Goal: Information Seeking & Learning: Learn about a topic

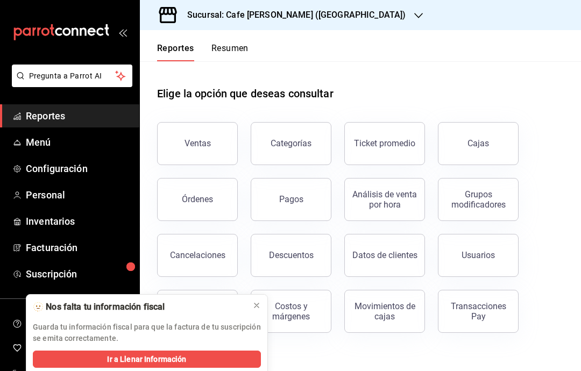
click at [214, 140] on button "Ventas" at bounding box center [197, 143] width 81 height 43
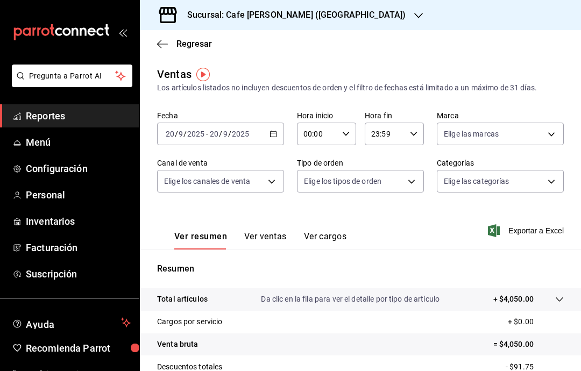
click at [167, 44] on icon "button" at bounding box center [162, 44] width 11 height 1
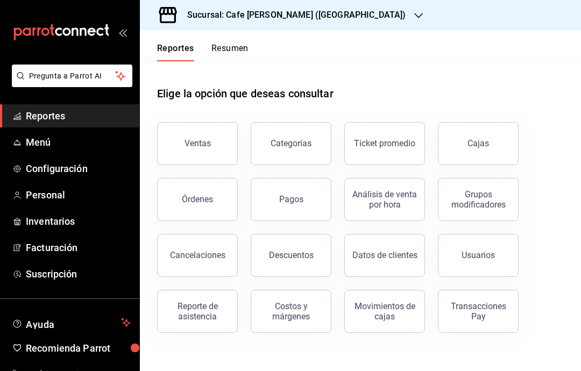
click at [162, 44] on button "Reportes" at bounding box center [175, 52] width 37 height 18
click at [204, 192] on button "Órdenes" at bounding box center [197, 199] width 81 height 43
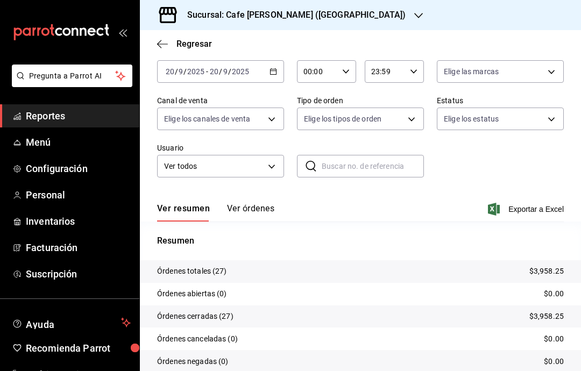
scroll to position [35, 0]
click at [265, 203] on button "Ver órdenes" at bounding box center [250, 212] width 47 height 18
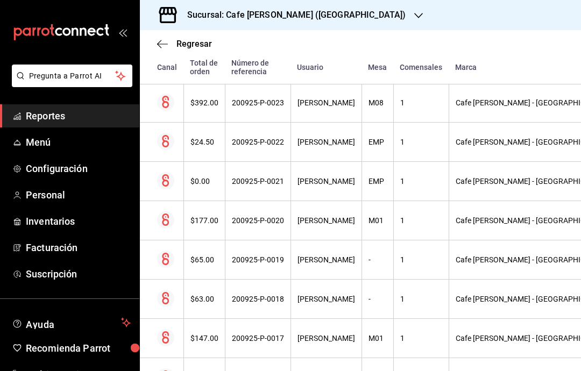
scroll to position [308, -1]
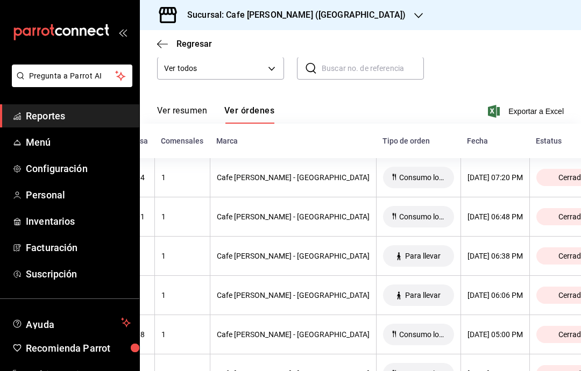
click at [414, 20] on div at bounding box center [418, 15] width 9 height 11
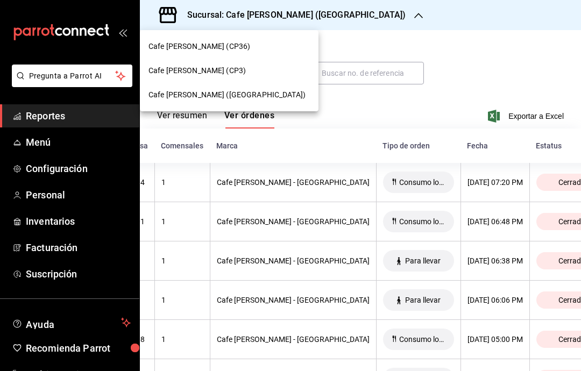
scroll to position [147, 0]
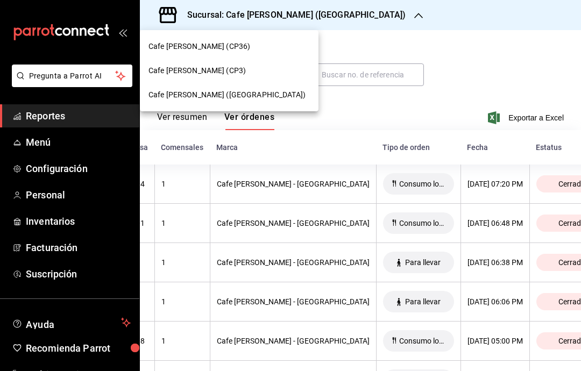
click at [226, 72] on div "Cafe [PERSON_NAME] (CP3)" at bounding box center [228, 70] width 161 height 11
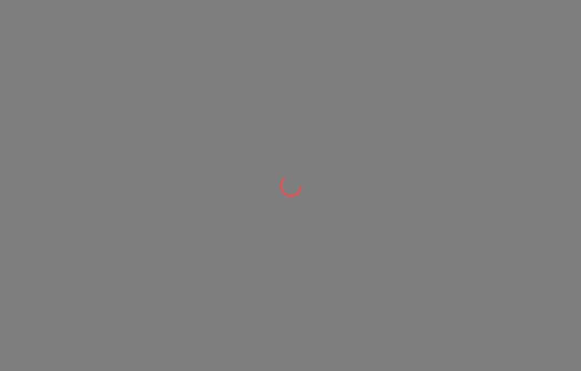
scroll to position [0, 0]
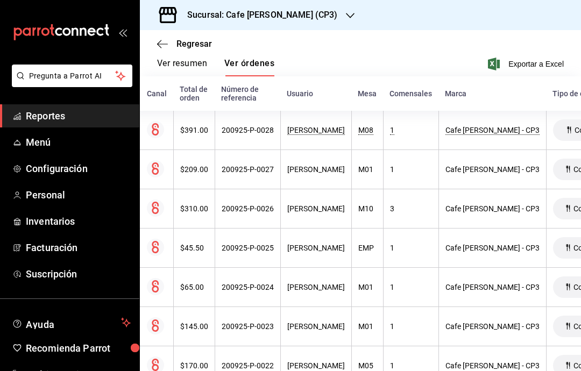
scroll to position [0, 11]
click at [254, 132] on div "200925-P-0028" at bounding box center [247, 130] width 52 height 9
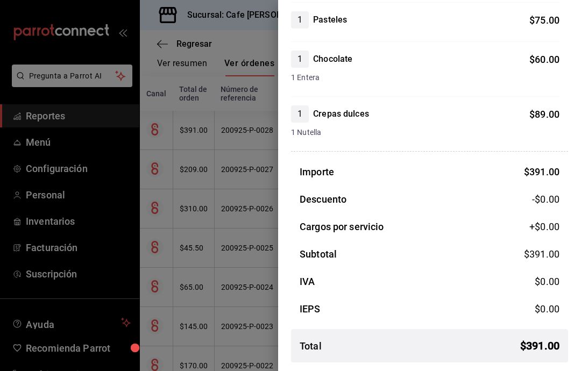
scroll to position [265, 0]
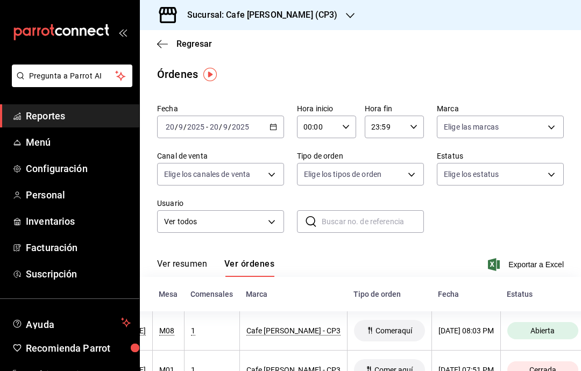
click at [166, 40] on icon "button" at bounding box center [162, 44] width 11 height 10
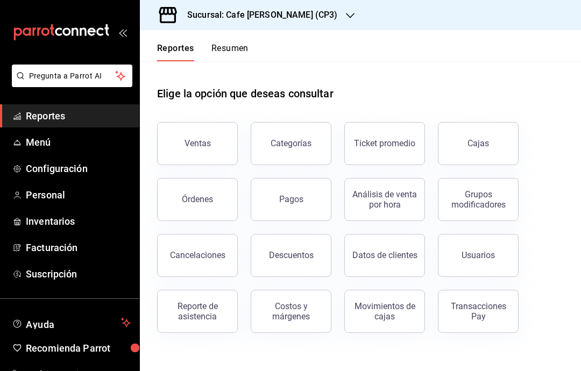
click at [195, 140] on div "Ventas" at bounding box center [197, 143] width 26 height 10
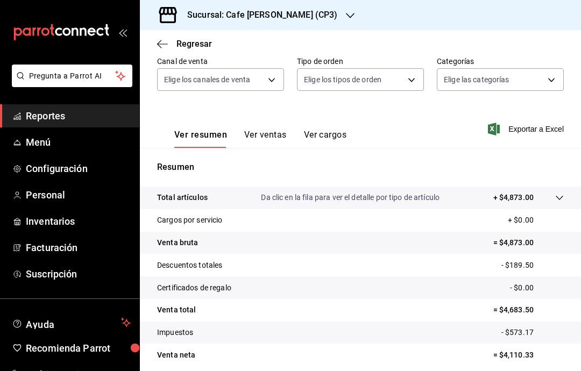
scroll to position [101, 0]
click at [162, 44] on icon "button" at bounding box center [162, 44] width 11 height 1
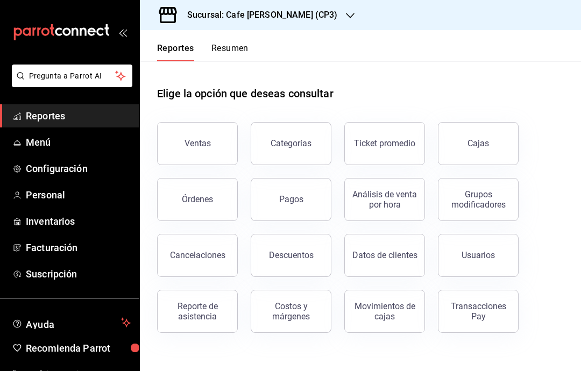
scroll to position [43, 0]
click at [382, 301] on div "Movimientos de cajas" at bounding box center [384, 311] width 67 height 20
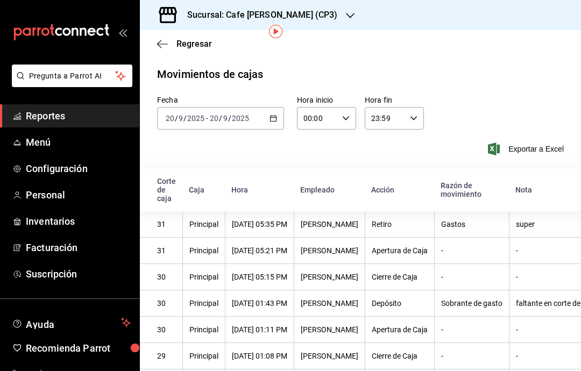
click at [269, 115] on icon "button" at bounding box center [273, 119] width 8 height 8
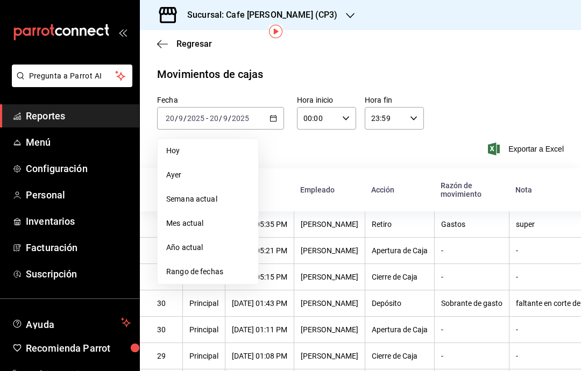
click at [217, 169] on span "Ayer" at bounding box center [207, 174] width 83 height 11
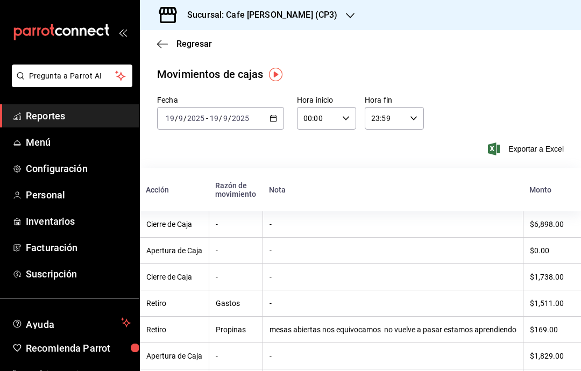
click at [159, 45] on icon "button" at bounding box center [162, 44] width 11 height 10
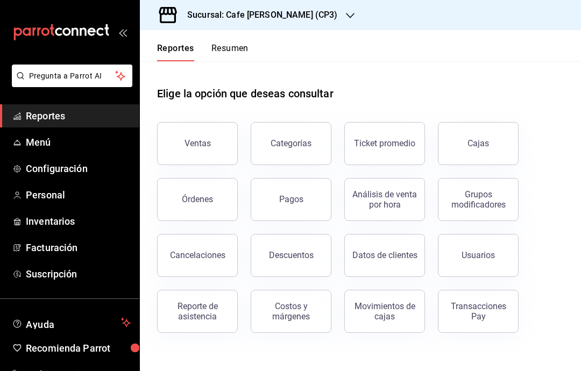
scroll to position [43, 0]
click at [498, 122] on link "Cajas" at bounding box center [478, 143] width 81 height 43
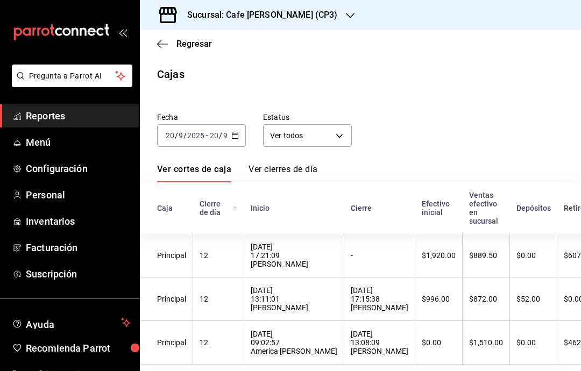
click at [160, 47] on icon "button" at bounding box center [159, 44] width 4 height 8
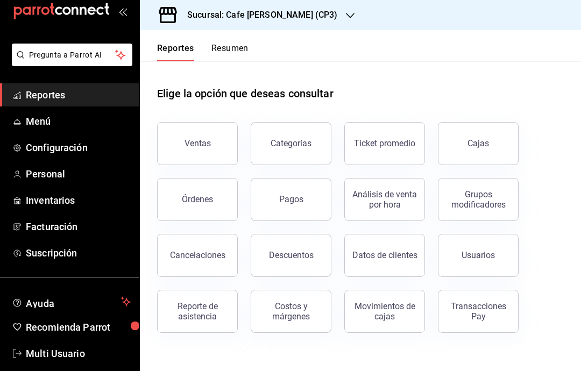
scroll to position [23, 0]
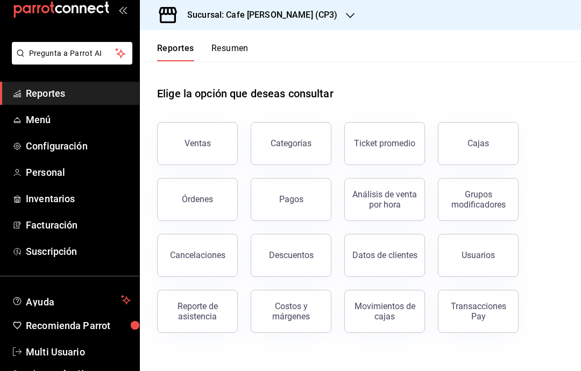
click at [283, 204] on div "Pagos" at bounding box center [291, 199] width 24 height 10
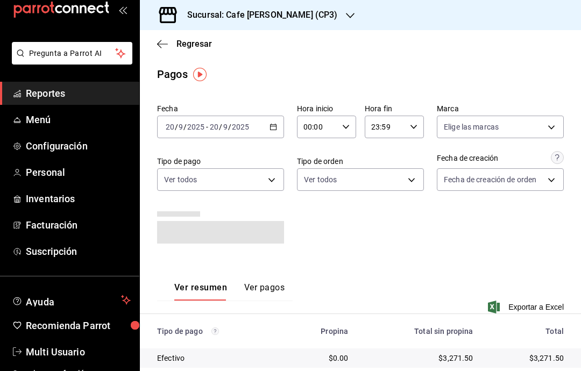
click at [203, 130] on input "2025" at bounding box center [196, 127] width 18 height 9
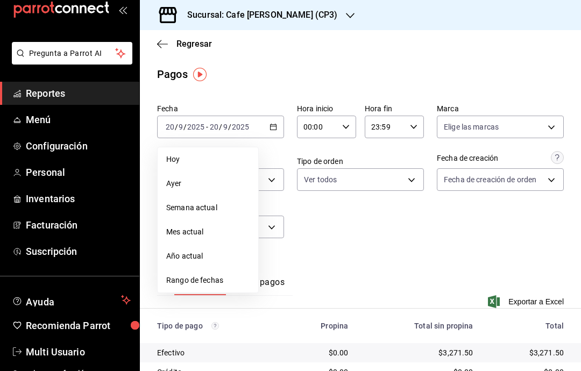
click at [174, 189] on li "Ayer" at bounding box center [208, 184] width 101 height 24
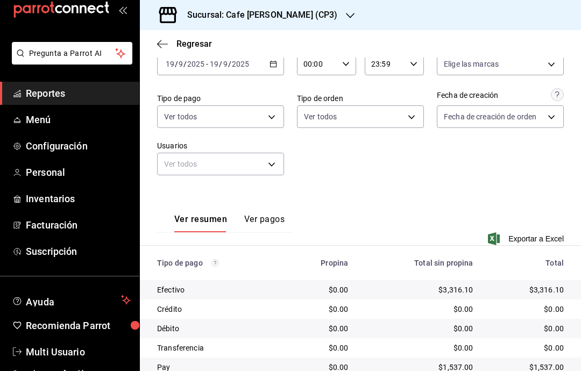
scroll to position [43, 0]
click at [346, 15] on icon "button" at bounding box center [350, 15] width 9 height 9
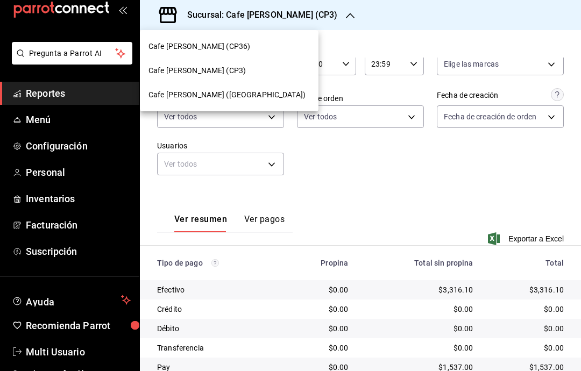
click at [247, 102] on div "Cafe [PERSON_NAME] ([GEOGRAPHIC_DATA])" at bounding box center [229, 95] width 179 height 24
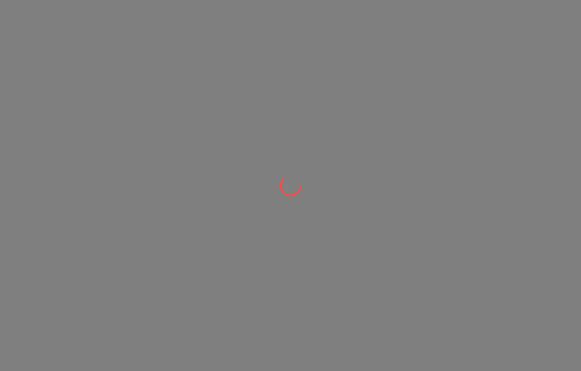
scroll to position [0, 0]
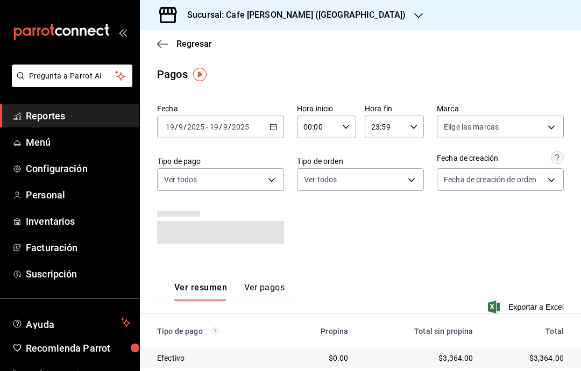
click at [157, 53] on div "Regresar" at bounding box center [360, 43] width 441 height 27
click at [167, 45] on icon "button" at bounding box center [162, 44] width 11 height 10
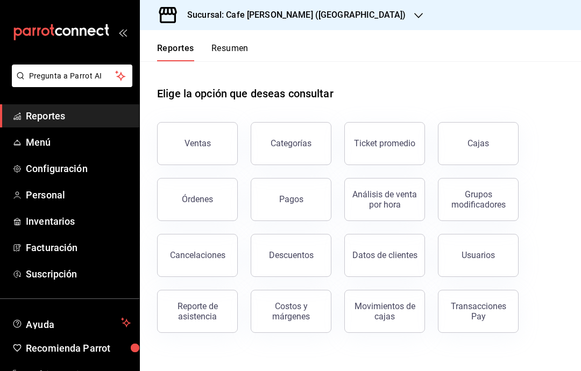
click at [485, 136] on link "Cajas" at bounding box center [478, 143] width 81 height 43
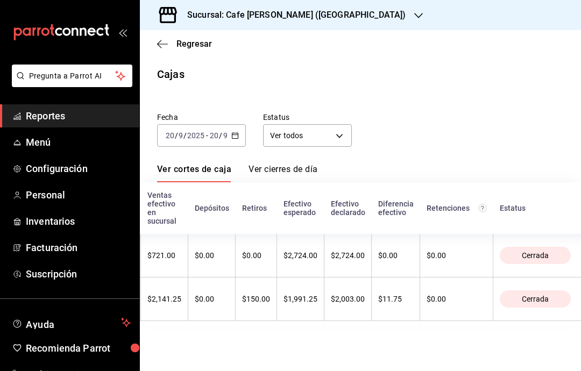
scroll to position [0, 293]
click at [297, 169] on link "Ver cierres de día" at bounding box center [283, 173] width 69 height 18
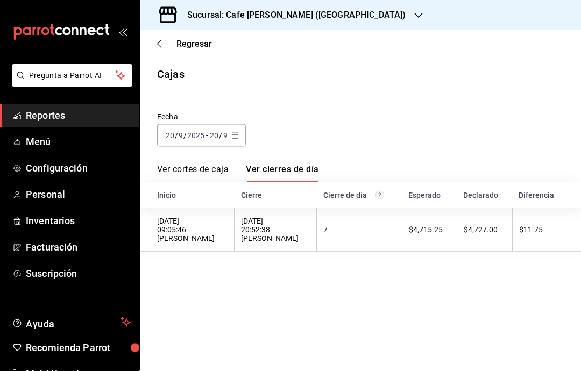
scroll to position [6, 0]
click at [233, 132] on icon "button" at bounding box center [235, 136] width 8 height 8
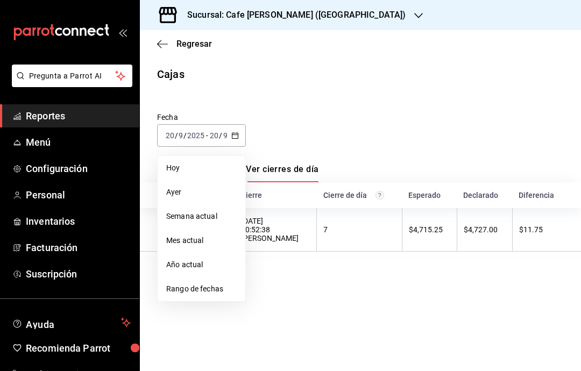
click at [208, 162] on span "Hoy" at bounding box center [201, 167] width 70 height 11
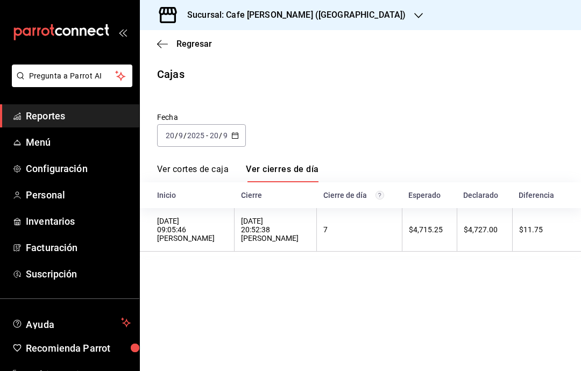
click at [201, 164] on link "Ver cortes de caja" at bounding box center [193, 173] width 72 height 18
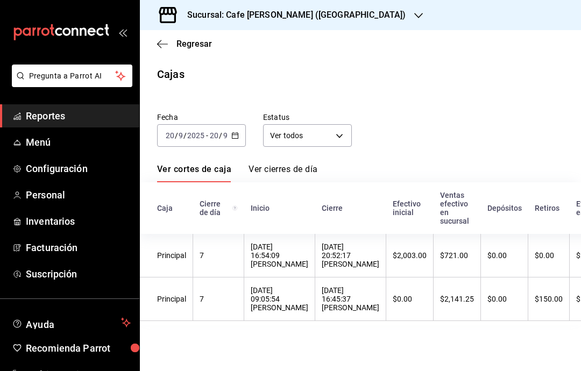
click at [202, 170] on link "Ver cortes de caja" at bounding box center [194, 173] width 74 height 18
click at [285, 165] on link "Ver cierres de día" at bounding box center [283, 173] width 69 height 18
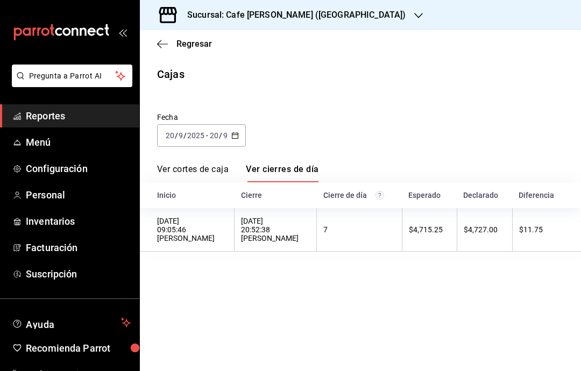
click at [184, 173] on link "Ver cortes de caja" at bounding box center [193, 173] width 72 height 18
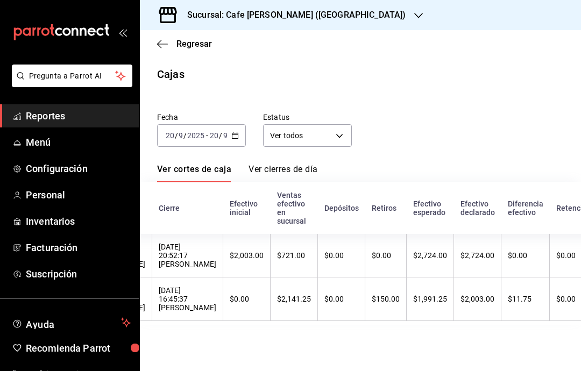
scroll to position [0, 166]
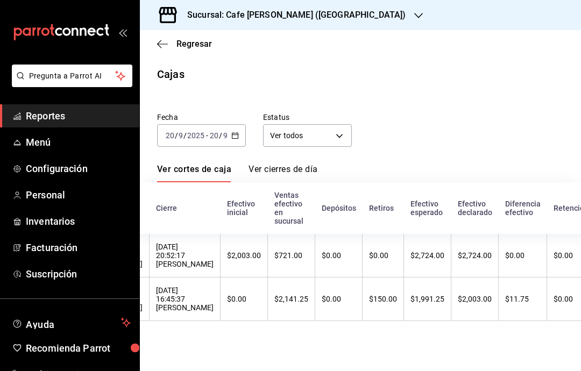
click at [290, 164] on link "Ver cierres de día" at bounding box center [283, 173] width 69 height 18
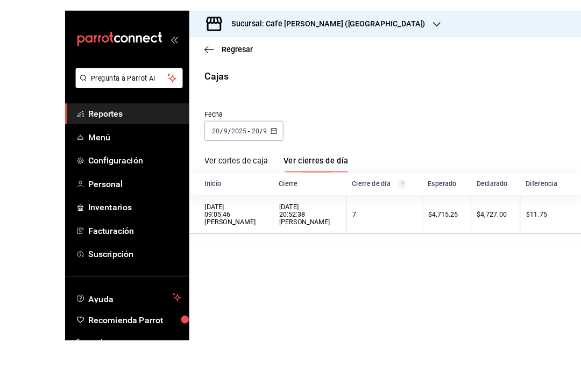
scroll to position [39, 0]
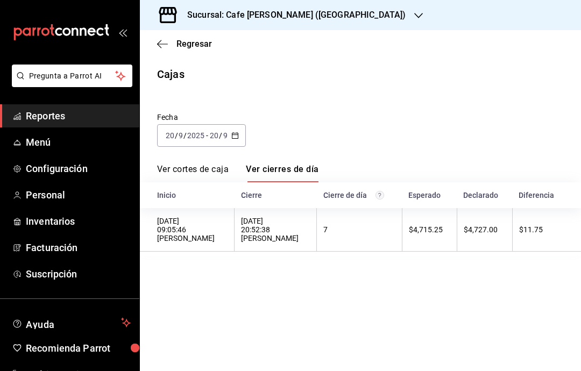
click at [202, 164] on link "Ver cortes de caja" at bounding box center [193, 173] width 72 height 18
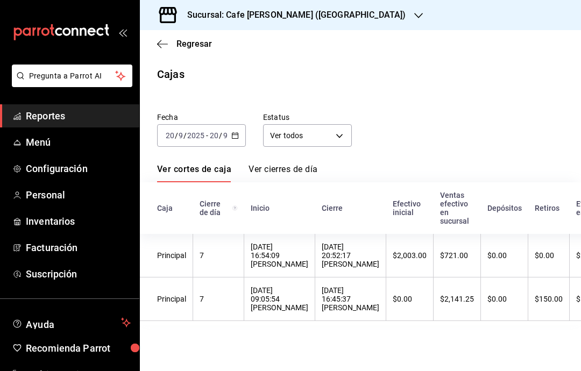
click at [281, 164] on link "Ver cierres de día" at bounding box center [283, 173] width 69 height 18
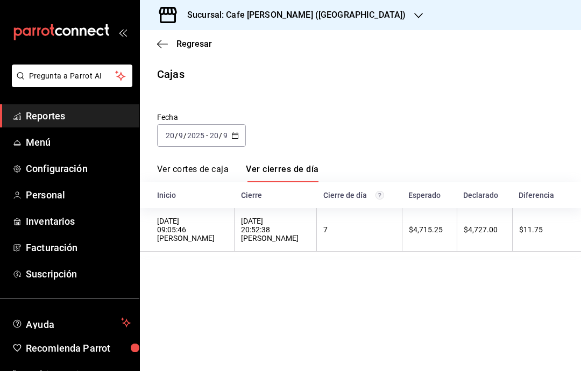
scroll to position [29, 0]
click at [197, 164] on link "Ver cortes de caja" at bounding box center [193, 173] width 72 height 18
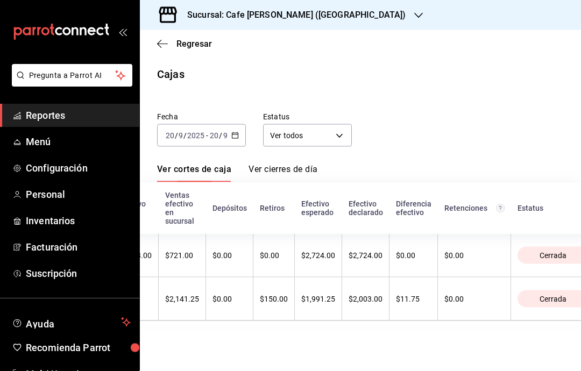
scroll to position [0, 274]
click at [329, 304] on main "Regresar Cajas Fecha [DATE] [DATE] - [DATE] [DATE] Estatus Ver todos ALL Ver co…" at bounding box center [360, 200] width 441 height 341
click at [449, 306] on main "Regresar Cajas Fecha [DATE] [DATE] - [DATE] [DATE] Estatus Ver todos ALL Ver co…" at bounding box center [360, 200] width 441 height 341
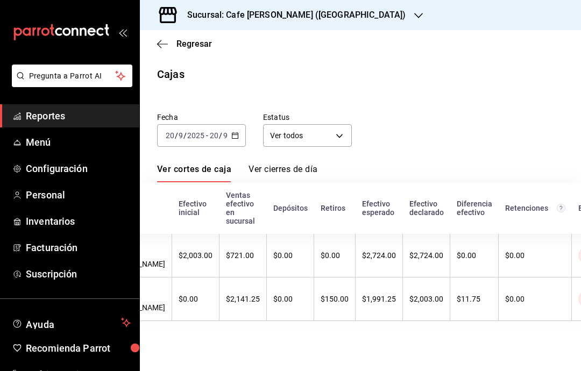
scroll to position [0, 203]
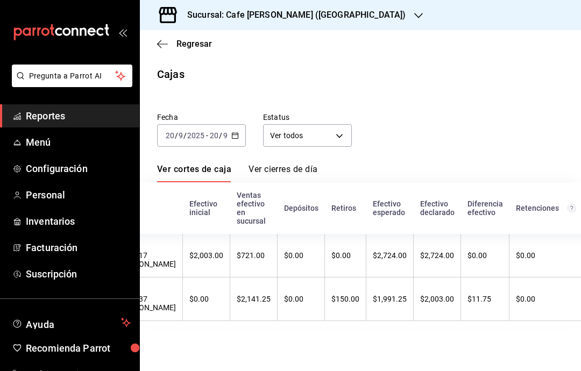
click at [72, 194] on span "Personal" at bounding box center [78, 195] width 105 height 15
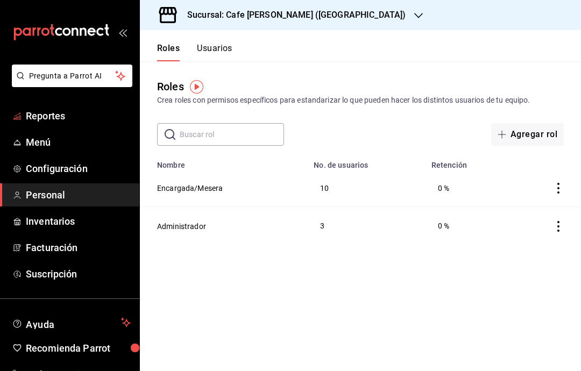
click at [51, 118] on span "Reportes" at bounding box center [78, 116] width 105 height 15
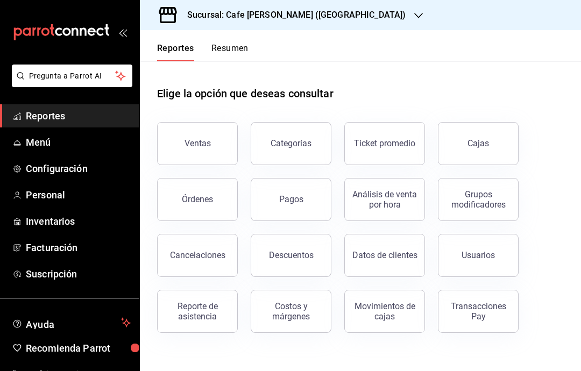
click at [393, 316] on div "Movimientos de cajas" at bounding box center [384, 311] width 67 height 20
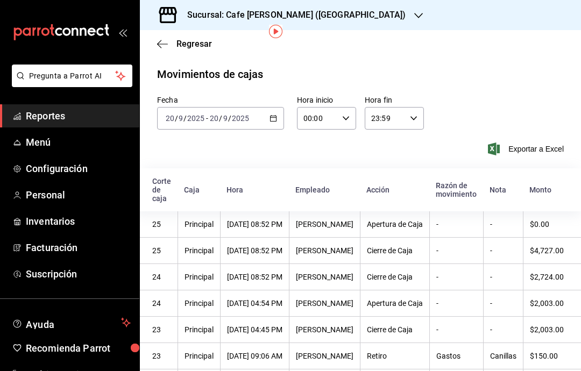
scroll to position [0, 22]
click at [564, 238] on th "$4,727.00" at bounding box center [552, 251] width 58 height 26
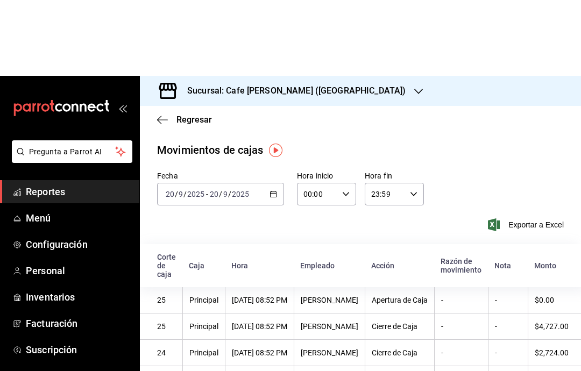
scroll to position [0, 0]
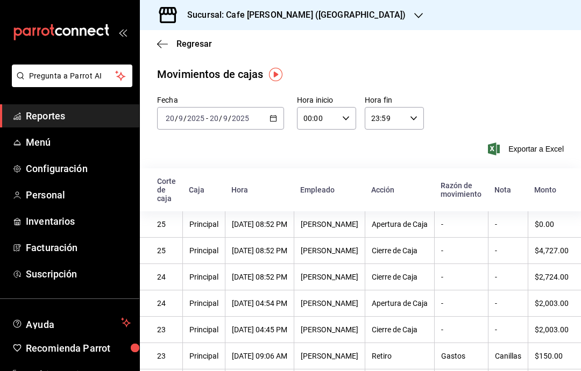
click at [186, 47] on span "Regresar" at bounding box center [194, 44] width 36 height 10
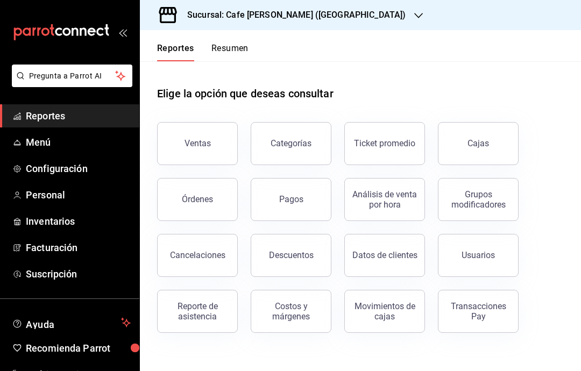
click at [489, 145] on link "Cajas" at bounding box center [478, 143] width 81 height 43
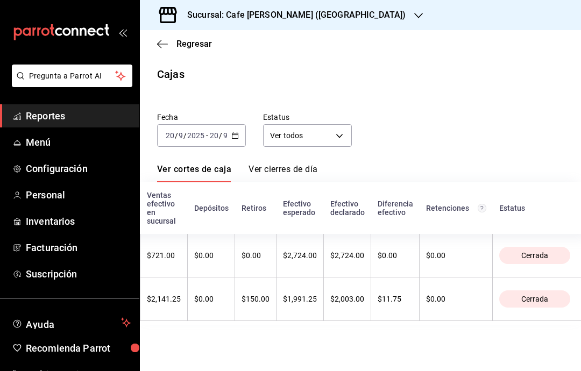
scroll to position [0, 293]
click at [67, 170] on span "Configuración" at bounding box center [78, 168] width 105 height 15
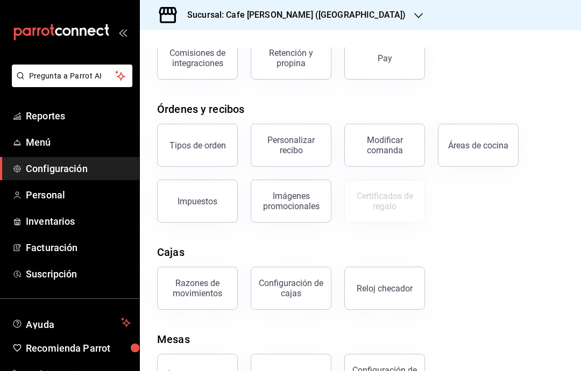
scroll to position [131, 0]
click at [295, 293] on div "Configuración de cajas" at bounding box center [291, 288] width 67 height 20
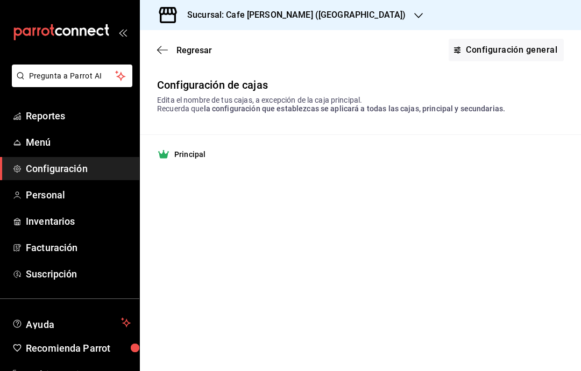
click at [507, 47] on link "Configuración general" at bounding box center [506, 50] width 115 height 23
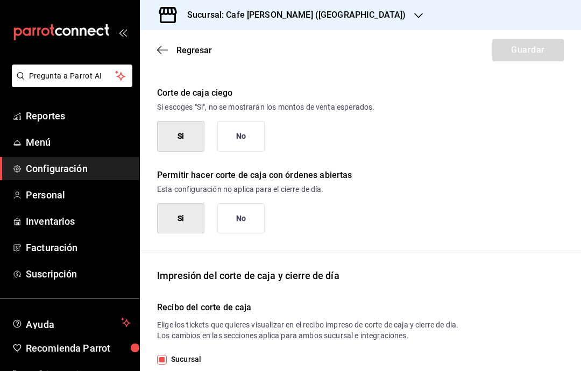
scroll to position [38, 0]
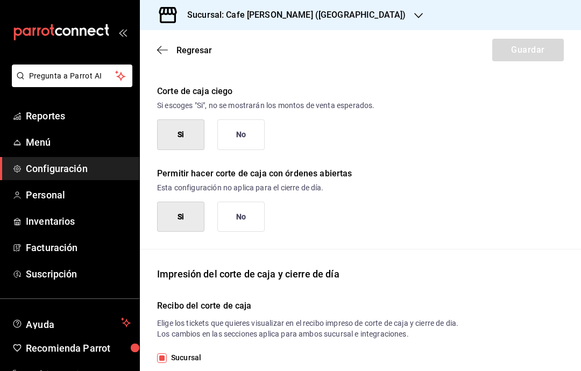
click at [159, 54] on icon "button" at bounding box center [162, 50] width 11 height 10
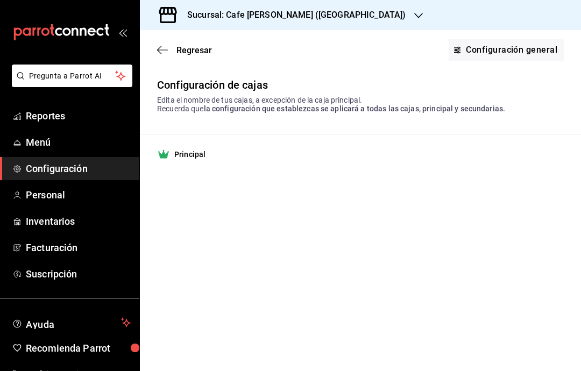
click at [182, 53] on span "Regresar" at bounding box center [194, 50] width 36 height 10
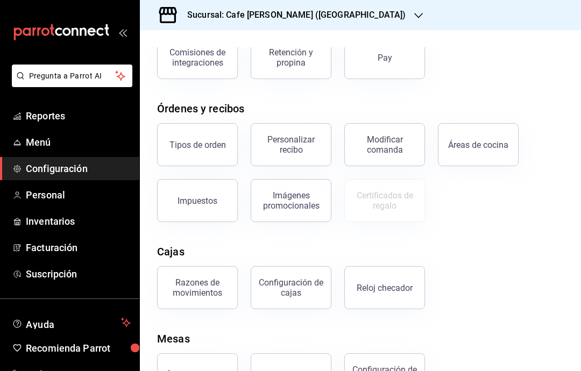
scroll to position [131, 0]
click at [56, 116] on span "Reportes" at bounding box center [78, 116] width 105 height 15
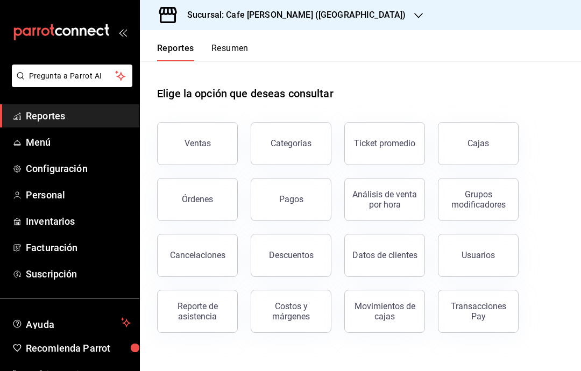
click at [189, 138] on div "Ventas" at bounding box center [197, 143] width 26 height 10
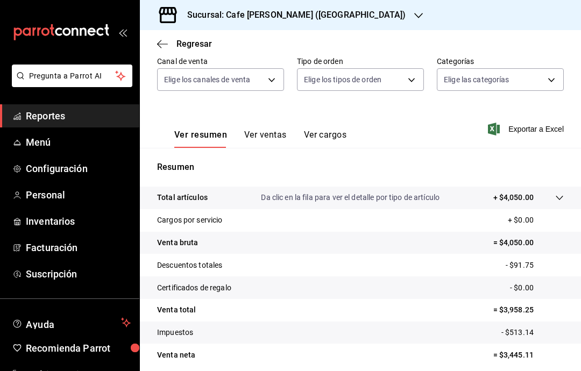
scroll to position [101, 0]
click at [48, 121] on span "Reportes" at bounding box center [78, 116] width 105 height 15
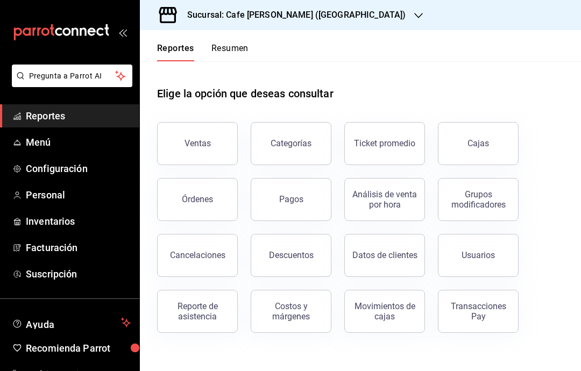
click at [485, 122] on link "Cajas" at bounding box center [478, 143] width 81 height 43
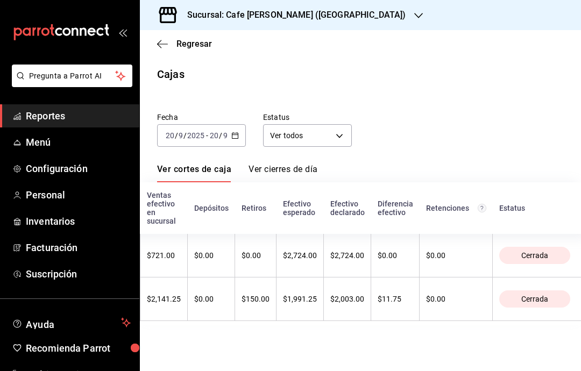
scroll to position [0, 293]
click at [337, 293] on main "Regresar Cajas Fecha [DATE] [DATE] - [DATE] [DATE] Estatus Ver todos ALL Ver co…" at bounding box center [360, 200] width 441 height 341
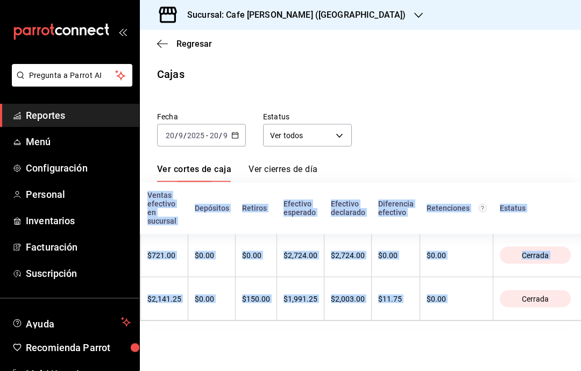
scroll to position [43, 0]
click at [323, 301] on main "Regresar Cajas Fecha [DATE] [DATE] - [DATE] [DATE] Estatus Ver todos ALL Ver co…" at bounding box center [360, 200] width 441 height 341
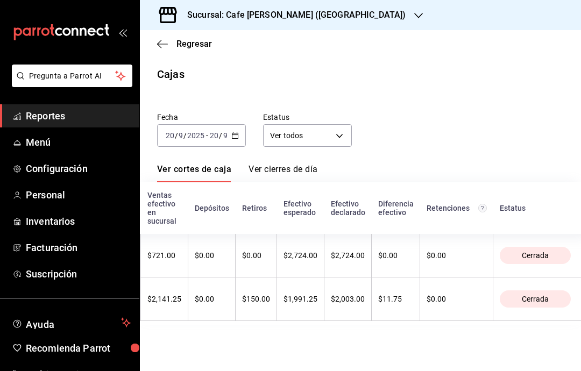
click at [301, 164] on link "Ver cierres de día" at bounding box center [283, 173] width 69 height 18
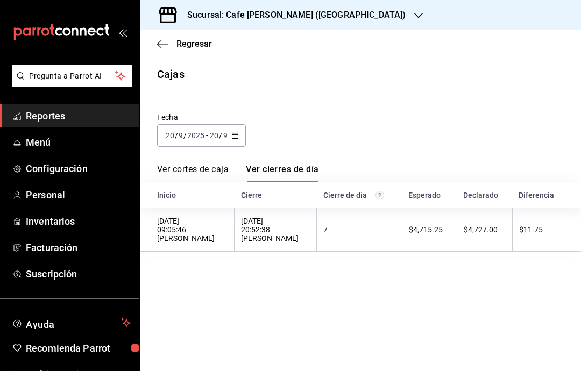
click at [198, 164] on link "Ver cortes de caja" at bounding box center [193, 173] width 72 height 18
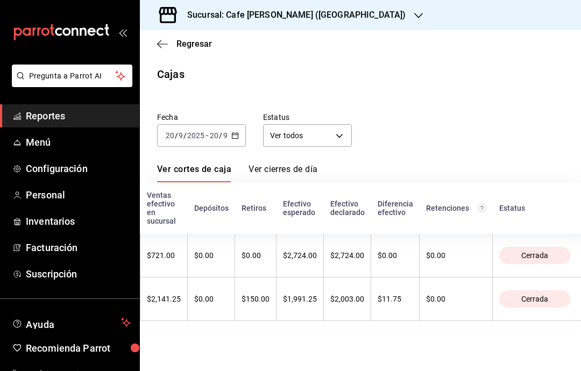
scroll to position [0, 293]
click at [356, 296] on main "Regresar Cajas Fecha [DATE] [DATE] - [DATE] [DATE] Estatus Ver todos ALL Ver co…" at bounding box center [360, 200] width 441 height 341
click at [361, 234] on th "$2,724.00" at bounding box center [347, 256] width 47 height 44
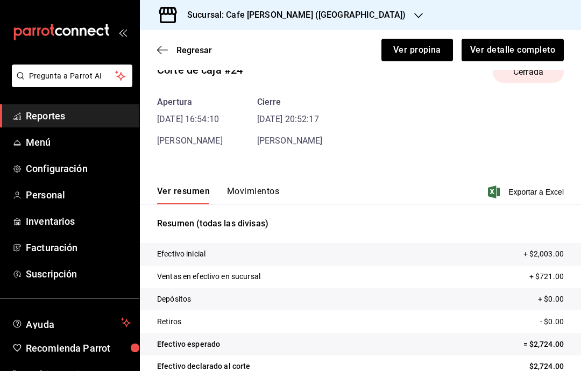
scroll to position [25, 0]
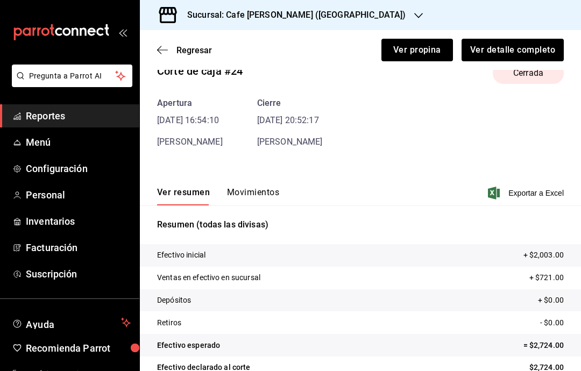
click at [264, 187] on button "Movimientos" at bounding box center [253, 196] width 52 height 18
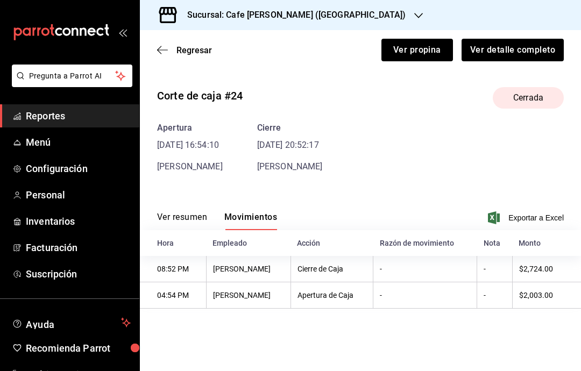
scroll to position [0, 0]
click at [514, 54] on button "Ver detalle completo" at bounding box center [511, 50] width 103 height 23
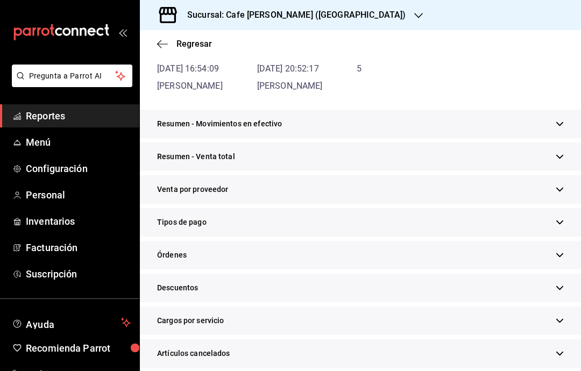
scroll to position [125, 0]
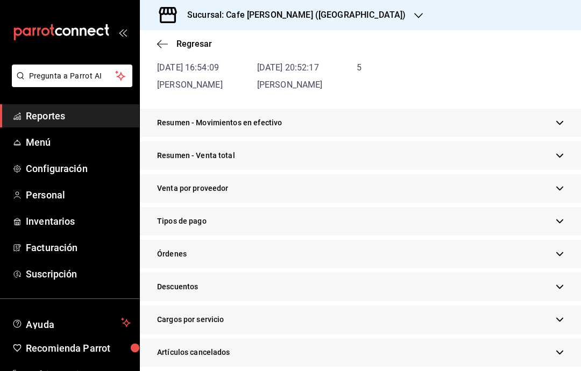
click at [563, 118] on button "button" at bounding box center [560, 122] width 8 height 11
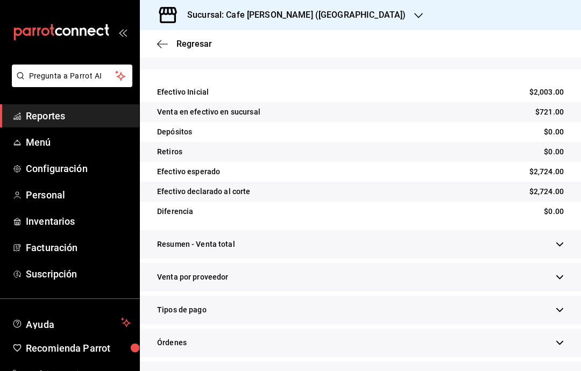
scroll to position [195, 0]
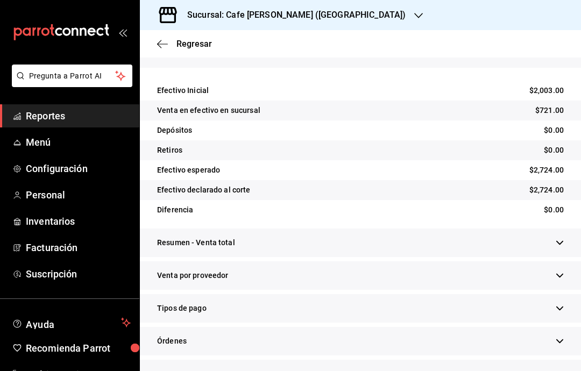
click at [559, 238] on button "button" at bounding box center [560, 242] width 8 height 11
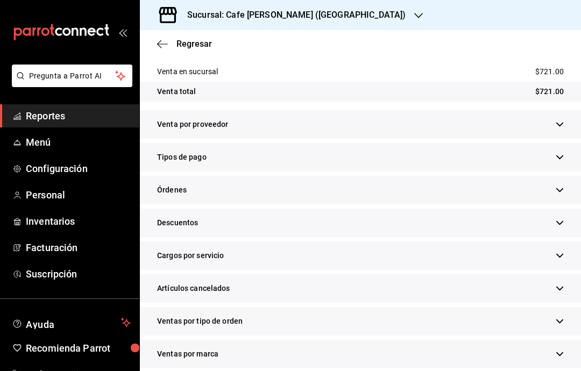
scroll to position [403, 0]
click at [559, 156] on icon "button" at bounding box center [560, 157] width 8 height 8
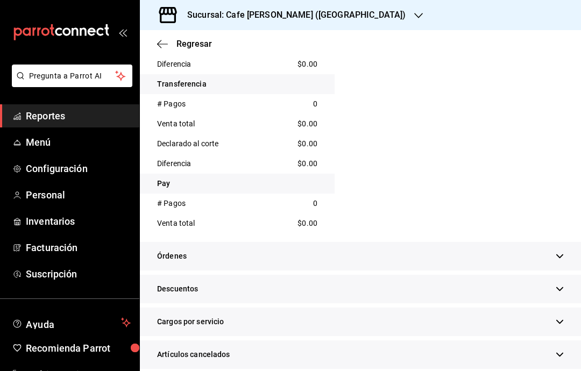
scroll to position [850, 0]
click at [172, 41] on span "Regresar" at bounding box center [184, 44] width 55 height 10
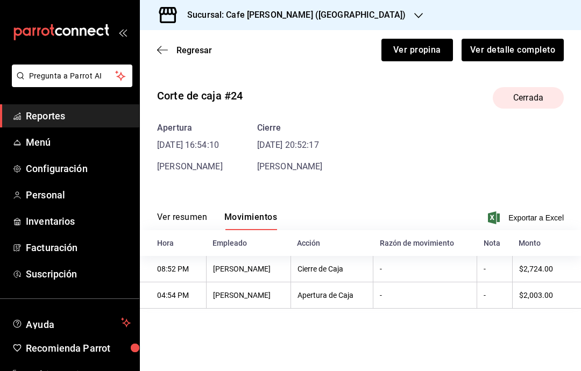
click at [170, 51] on span "Regresar" at bounding box center [184, 50] width 55 height 10
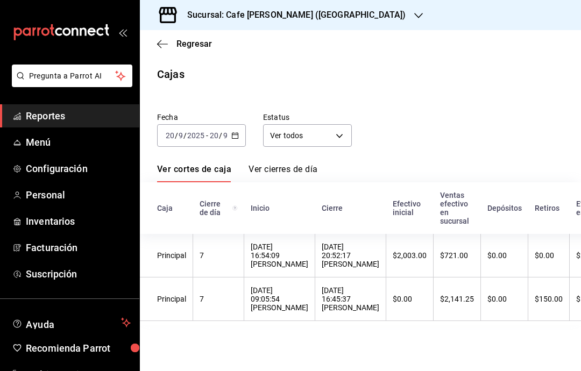
scroll to position [43, 0]
click at [277, 286] on div "[DATE] 09:05:54 [PERSON_NAME]" at bounding box center [280, 299] width 58 height 26
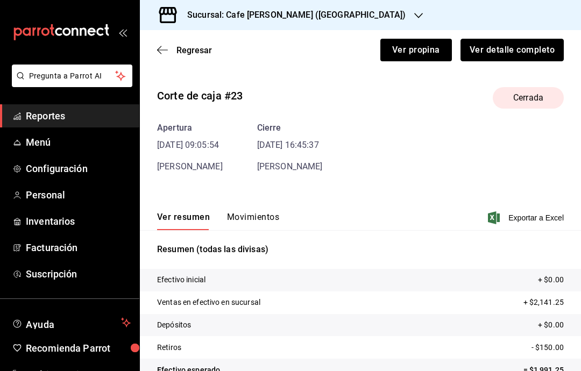
click at [520, 52] on button "Ver detalle completo" at bounding box center [511, 50] width 103 height 23
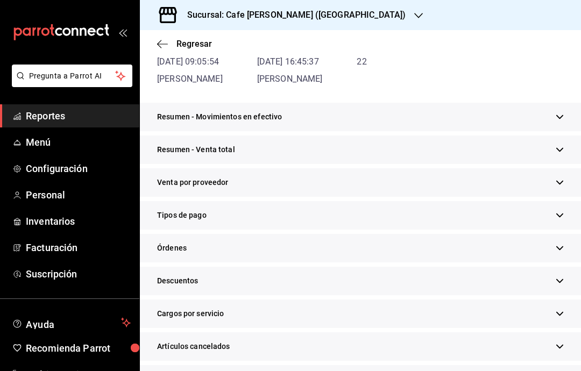
scroll to position [132, 0]
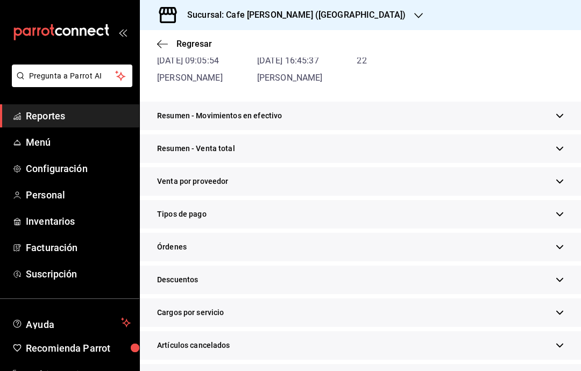
click at [228, 222] on div "Tipos de pago" at bounding box center [360, 214] width 441 height 29
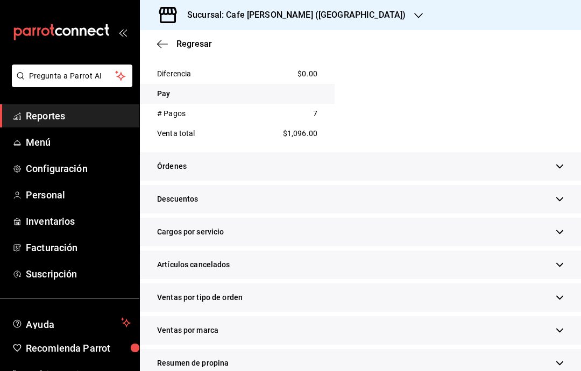
scroll to position [747, 0]
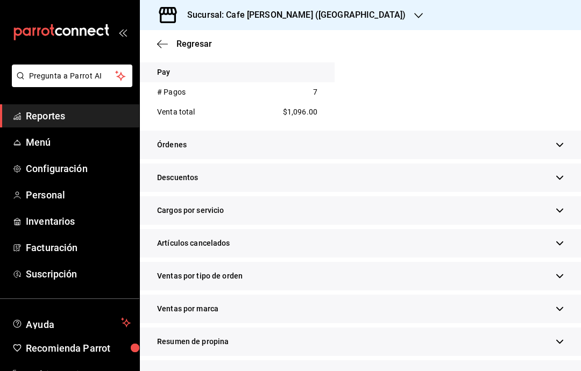
click at [560, 143] on icon "button" at bounding box center [560, 145] width 8 height 8
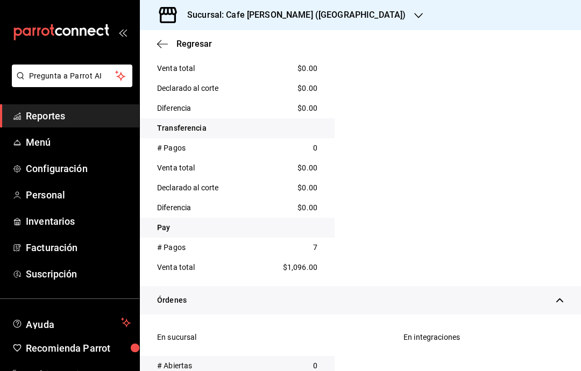
scroll to position [593, 0]
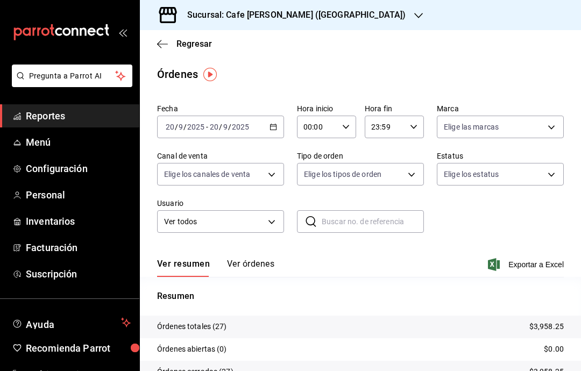
click at [90, 111] on span "Reportes" at bounding box center [78, 116] width 105 height 15
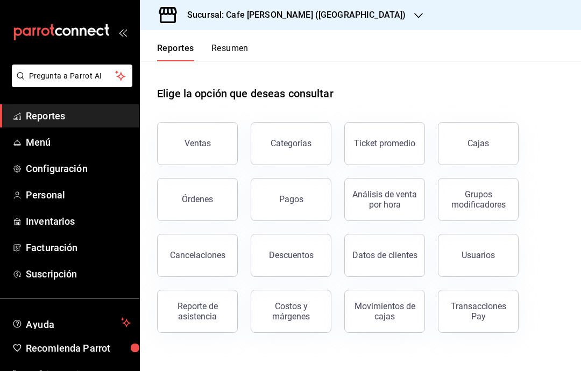
click at [294, 6] on div "Sucursal: Cafe [PERSON_NAME] ([GEOGRAPHIC_DATA])" at bounding box center [287, 15] width 279 height 30
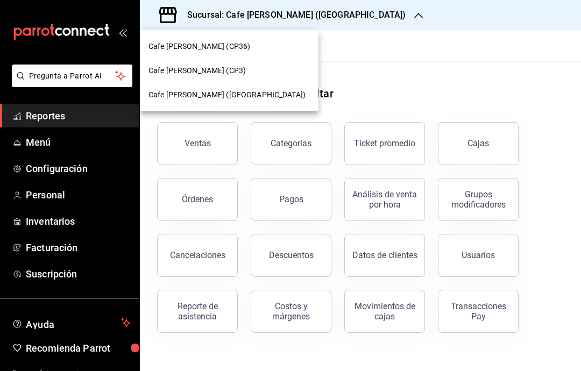
click at [353, 27] on div at bounding box center [290, 185] width 581 height 371
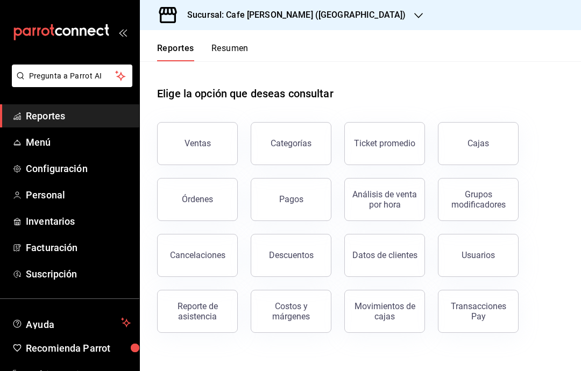
click at [335, 23] on div "Sucursal: Cafe [PERSON_NAME] ([GEOGRAPHIC_DATA])" at bounding box center [287, 15] width 279 height 30
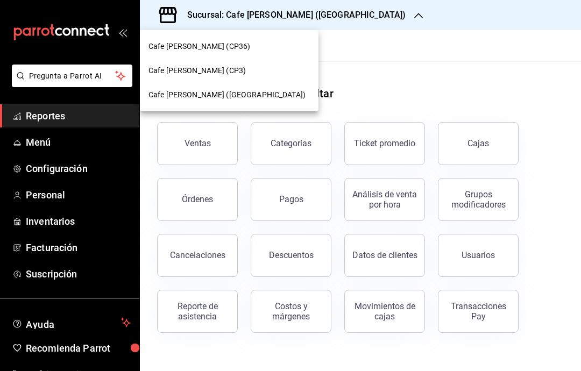
click at [228, 74] on div "Cafe [PERSON_NAME] (CP3)" at bounding box center [228, 70] width 161 height 11
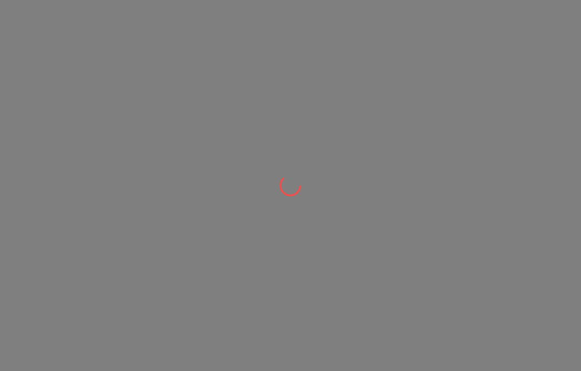
click at [203, 72] on div at bounding box center [290, 185] width 581 height 371
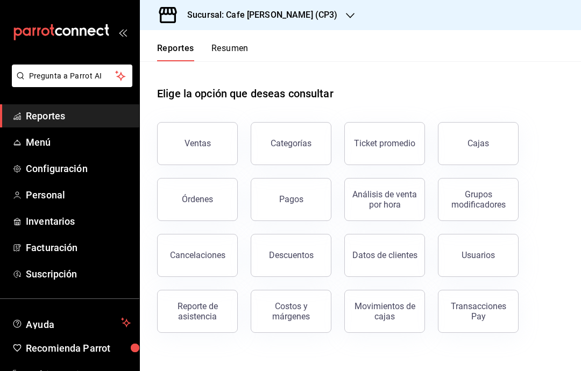
click at [207, 144] on div "Ventas" at bounding box center [197, 143] width 26 height 10
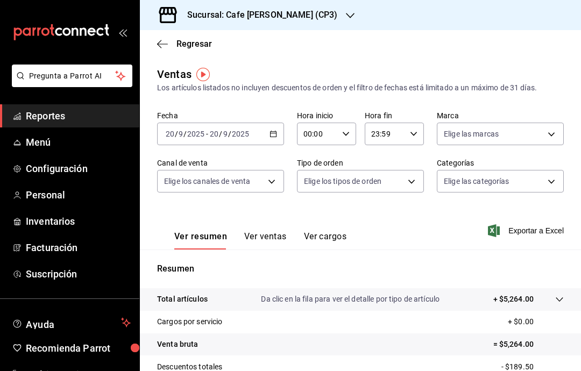
click at [173, 46] on span "Regresar" at bounding box center [184, 44] width 55 height 10
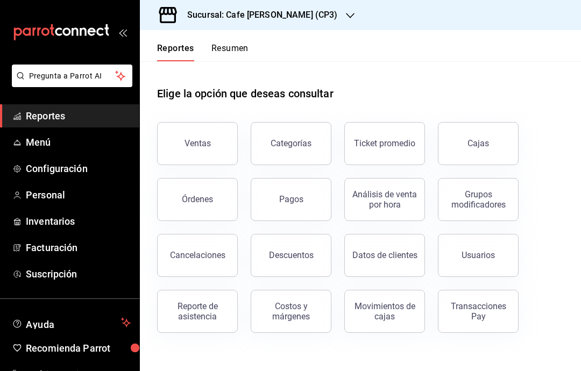
click at [293, 136] on button "Categorías" at bounding box center [291, 143] width 81 height 43
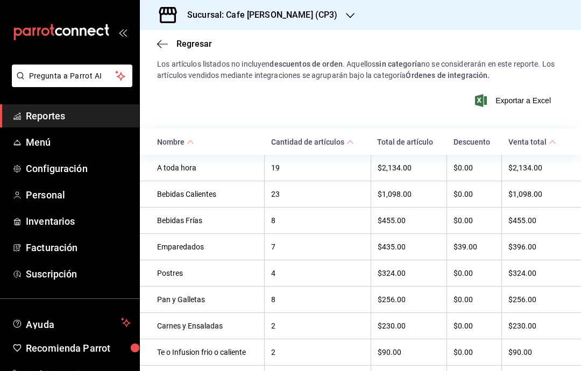
scroll to position [154, 0]
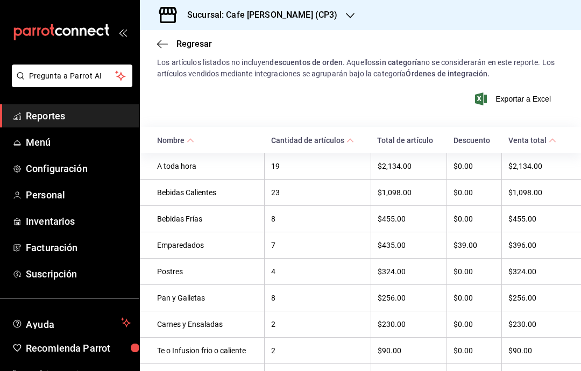
click at [156, 29] on div "Sucursal: Cafe [PERSON_NAME] (CP3)" at bounding box center [253, 15] width 210 height 30
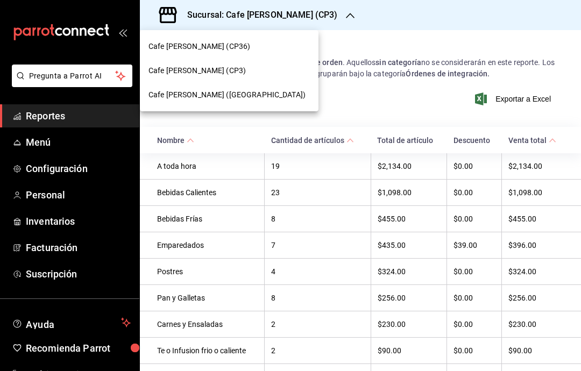
click at [237, 75] on div "Cafe [PERSON_NAME] (CP3)" at bounding box center [228, 70] width 161 height 11
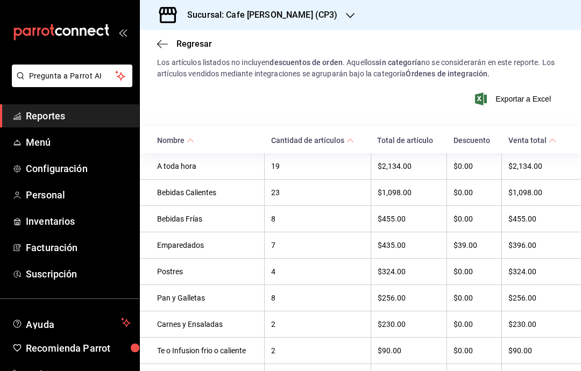
click at [165, 43] on icon "button" at bounding box center [162, 44] width 11 height 10
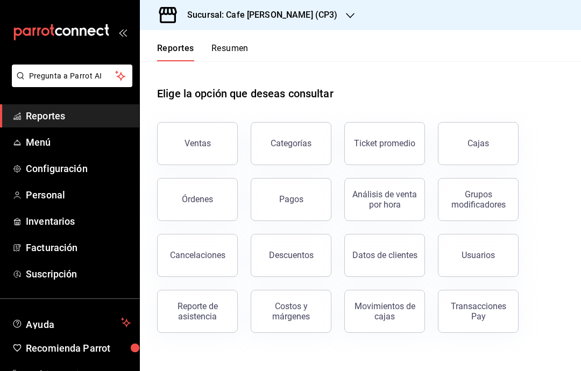
click at [204, 194] on button "Órdenes" at bounding box center [197, 199] width 81 height 43
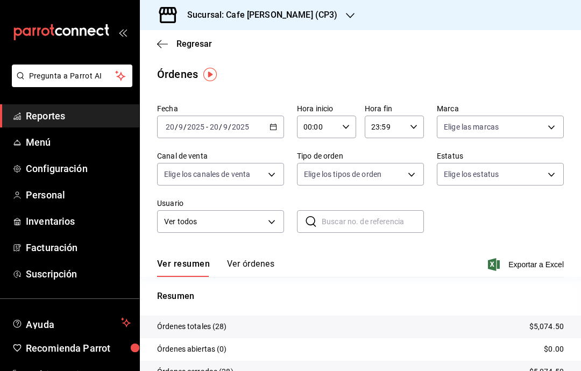
click at [170, 39] on span "Regresar" at bounding box center [184, 44] width 55 height 10
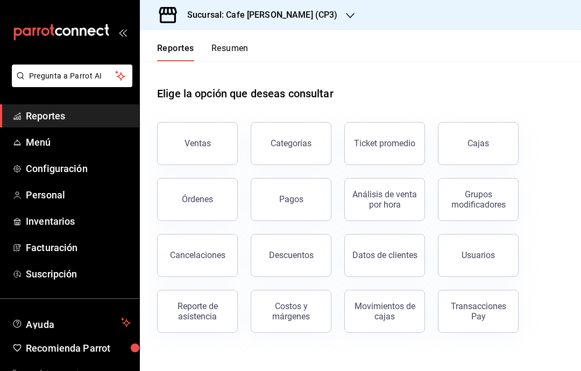
click at [299, 130] on button "Categorías" at bounding box center [291, 143] width 81 height 43
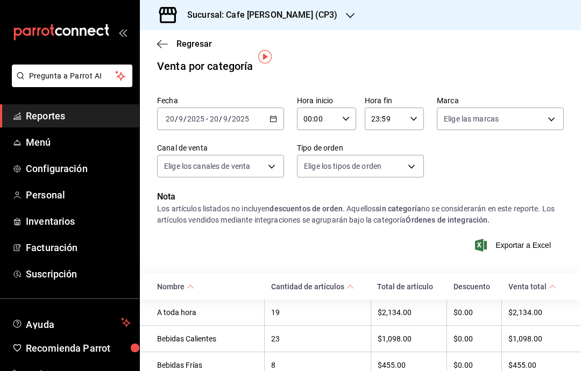
scroll to position [6, 0]
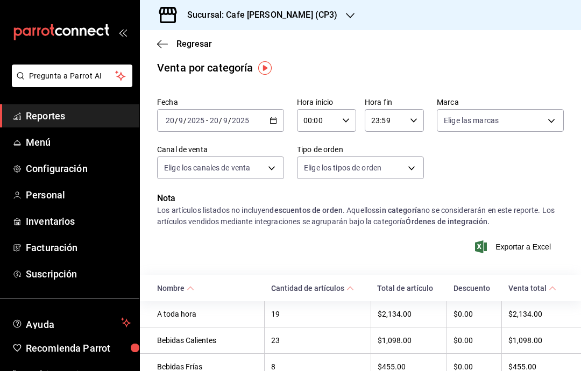
click at [557, 118] on body "Pregunta a Parrot AI Reportes Menú Configuración Personal Inventarios Facturaci…" at bounding box center [290, 185] width 581 height 371
click at [392, 53] on div at bounding box center [290, 185] width 581 height 371
click at [161, 39] on icon "button" at bounding box center [162, 44] width 11 height 10
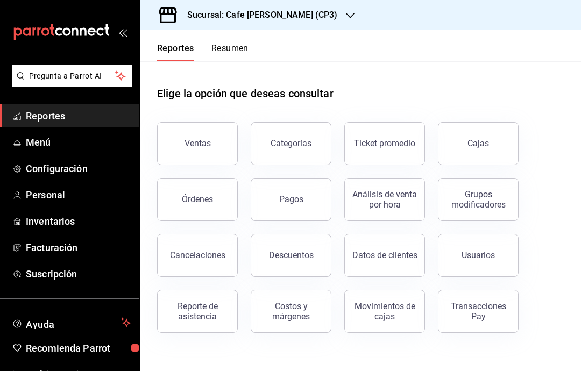
click at [389, 187] on button "Análisis de venta por hora" at bounding box center [384, 199] width 81 height 43
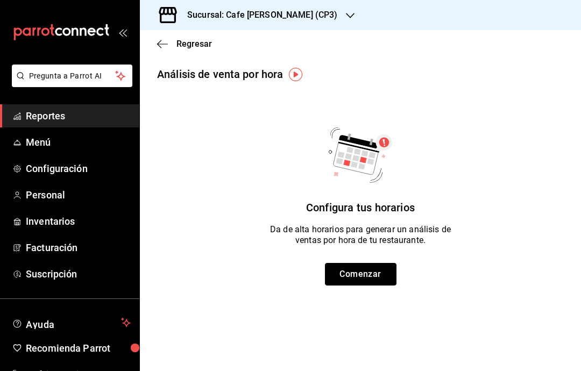
click at [374, 268] on button "Comenzar" at bounding box center [361, 274] width 72 height 23
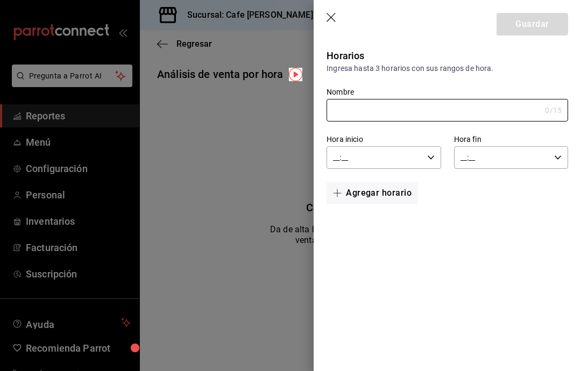
click at [336, 16] on icon "button" at bounding box center [331, 18] width 11 height 11
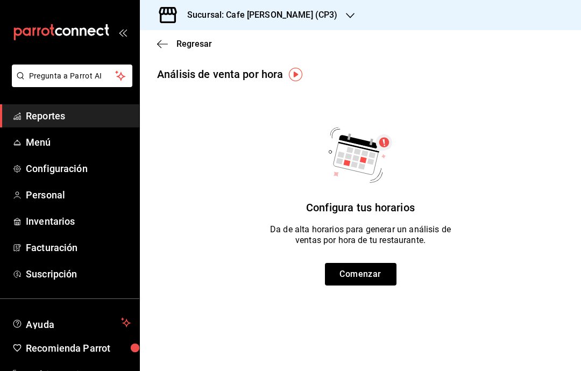
click at [164, 46] on icon "button" at bounding box center [162, 44] width 11 height 10
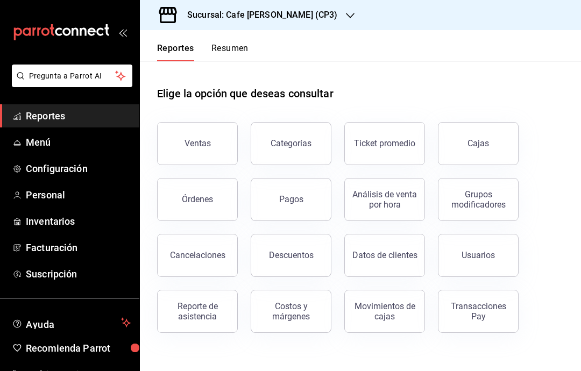
click at [215, 198] on button "Órdenes" at bounding box center [197, 199] width 81 height 43
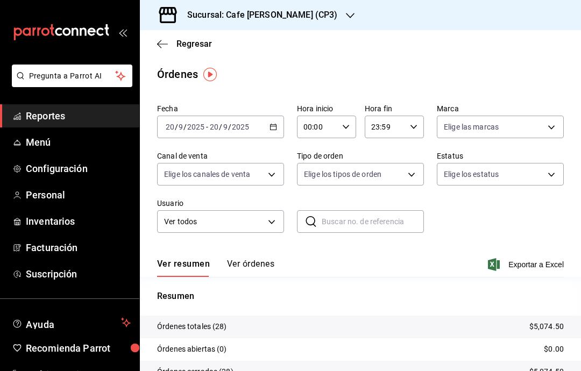
click at [261, 267] on button "Ver órdenes" at bounding box center [250, 268] width 47 height 18
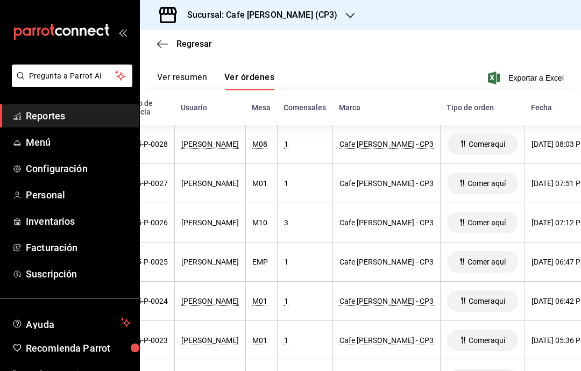
scroll to position [0, 117]
click at [500, 81] on span "Exportar a Excel" at bounding box center [527, 78] width 74 height 13
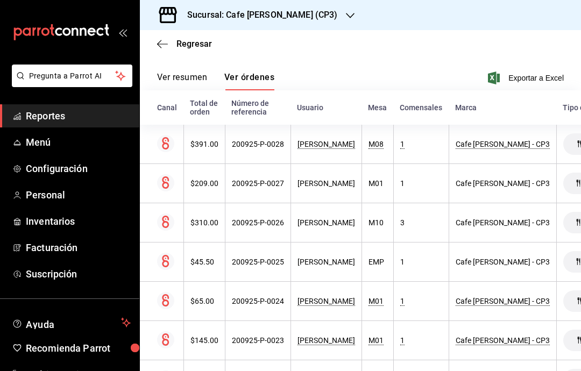
scroll to position [0, 0]
click at [214, 137] on th "$391.00" at bounding box center [203, 144] width 41 height 39
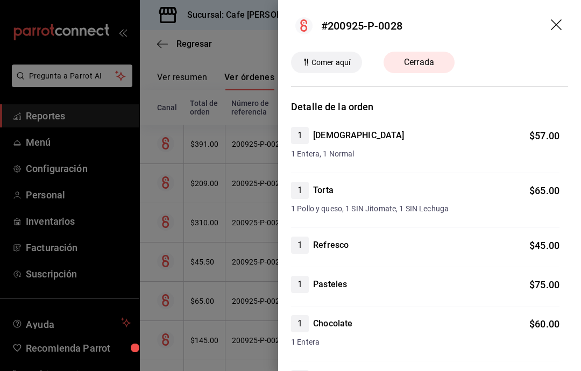
click at [52, 119] on div at bounding box center [290, 185] width 581 height 371
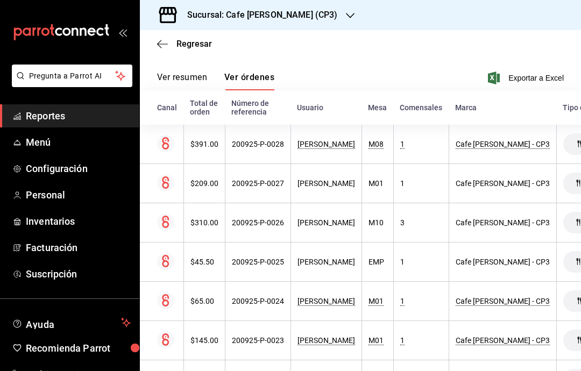
click at [42, 111] on span "Reportes" at bounding box center [78, 116] width 105 height 15
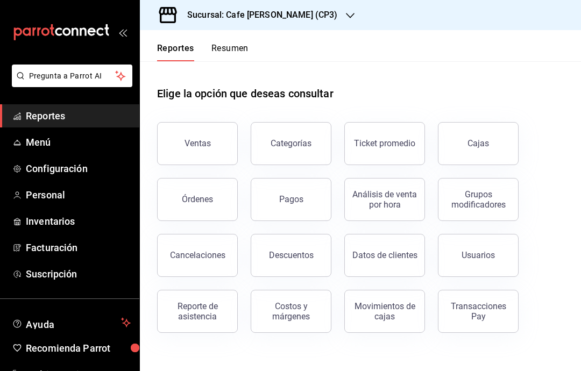
click at [193, 145] on div "Ventas" at bounding box center [197, 143] width 26 height 10
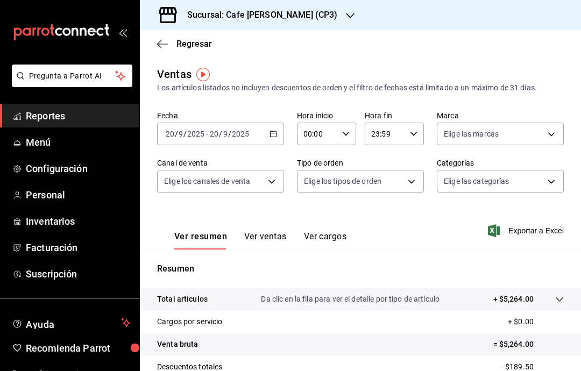
click at [265, 232] on button "Ver ventas" at bounding box center [265, 240] width 42 height 18
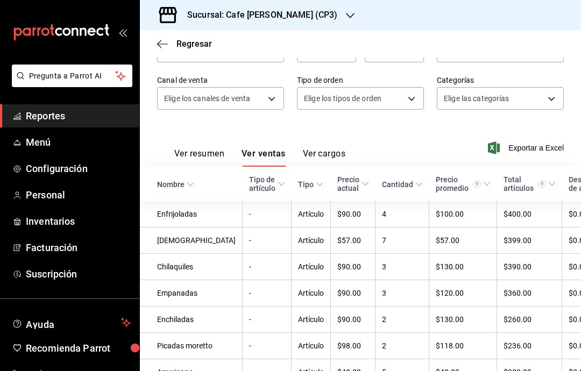
scroll to position [84, 0]
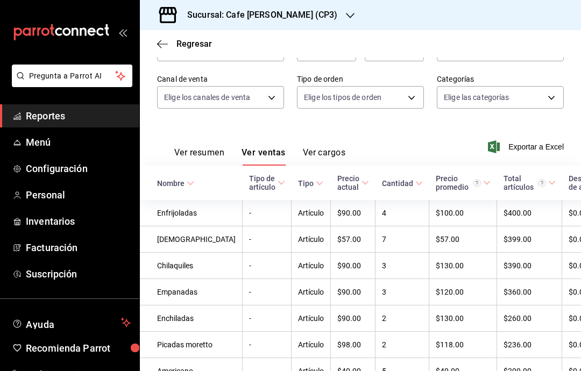
click at [191, 182] on icon at bounding box center [191, 184] width 8 height 8
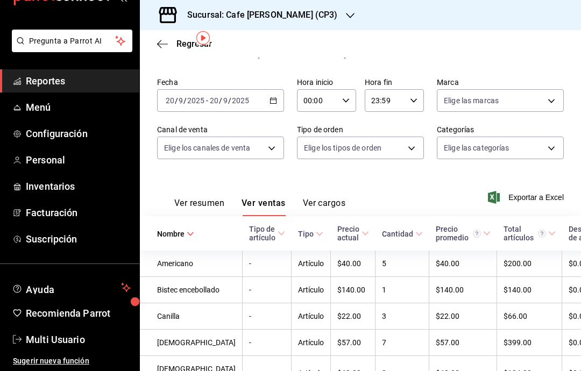
scroll to position [0, 0]
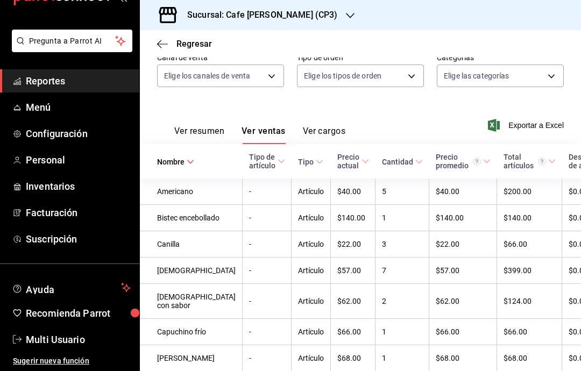
click at [185, 166] on span "Nombre" at bounding box center [175, 162] width 37 height 9
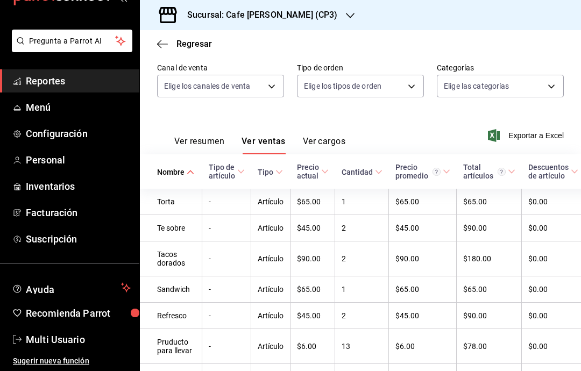
click at [197, 167] on th "Nombre" at bounding box center [171, 171] width 62 height 34
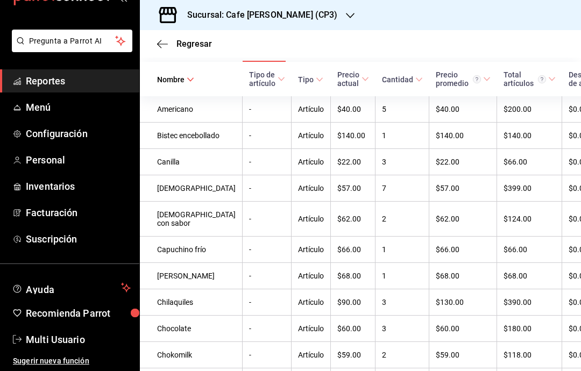
click at [415, 77] on icon at bounding box center [419, 80] width 8 height 8
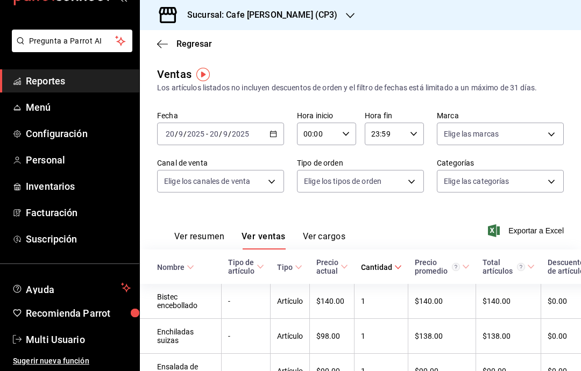
click at [394, 264] on span at bounding box center [398, 268] width 8 height 8
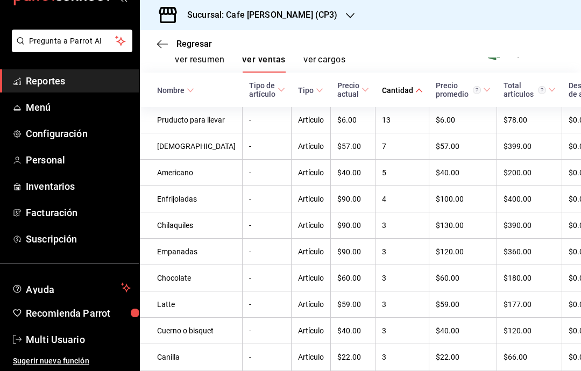
scroll to position [176, 0]
click at [283, 5] on div "Sucursal: Cafe [PERSON_NAME] (CP3)" at bounding box center [253, 15] width 210 height 30
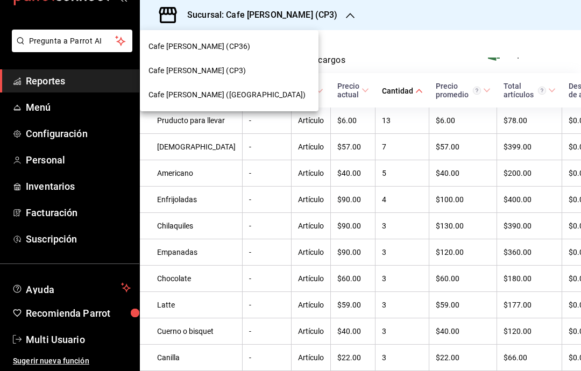
click at [422, 31] on div at bounding box center [290, 185] width 581 height 371
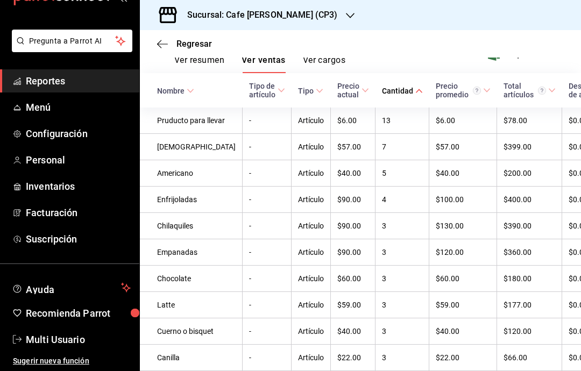
click at [175, 39] on span "Regresar" at bounding box center [184, 44] width 55 height 10
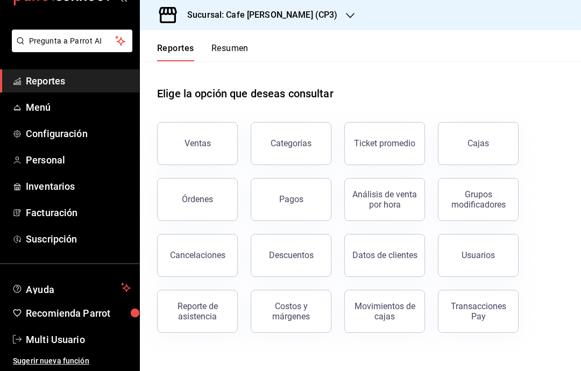
click at [397, 201] on div "Análisis de venta por hora" at bounding box center [384, 199] width 67 height 20
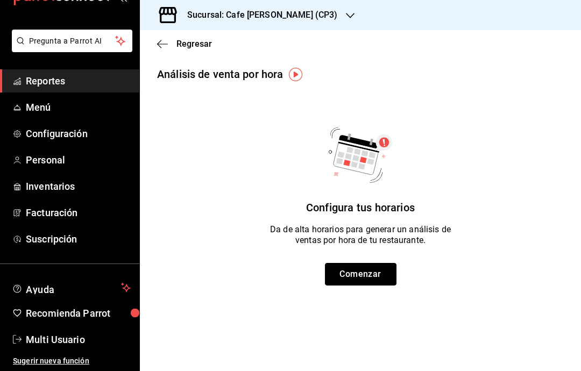
click at [356, 275] on button "Comenzar" at bounding box center [361, 274] width 72 height 23
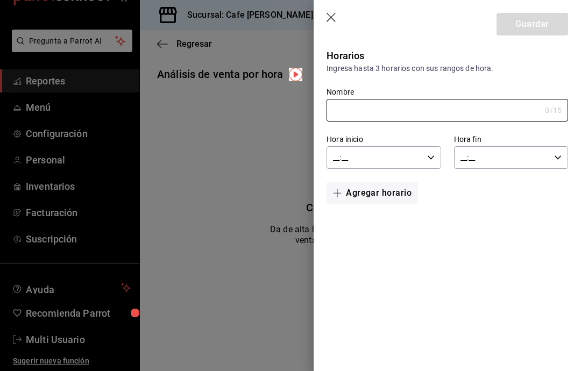
click at [535, 115] on input "Nombre" at bounding box center [433, 111] width 214 height 22
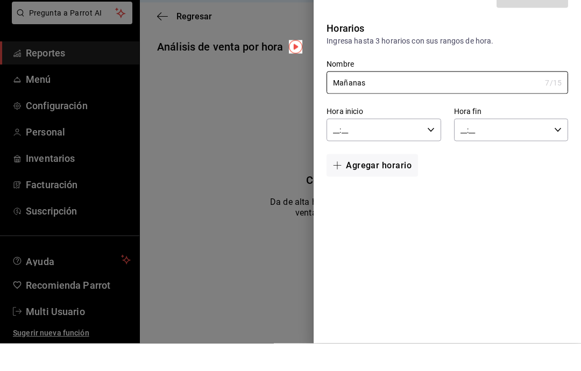
type input "Mañanas"
click at [400, 147] on input "__:__" at bounding box center [374, 158] width 96 height 22
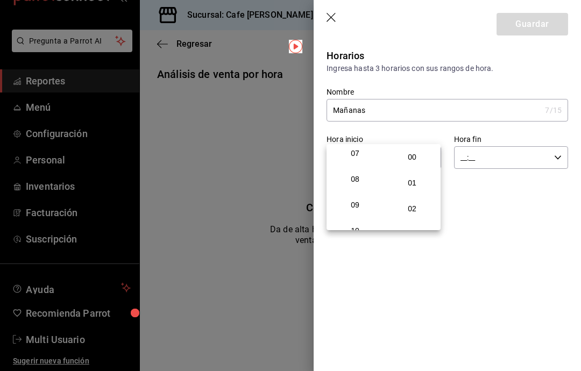
scroll to position [184, 0]
click at [363, 184] on span "08" at bounding box center [355, 179] width 40 height 9
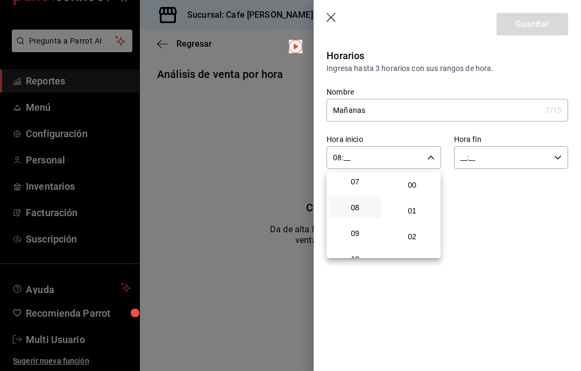
click at [364, 238] on span "09" at bounding box center [355, 233] width 40 height 9
click at [393, 156] on div at bounding box center [290, 185] width 581 height 371
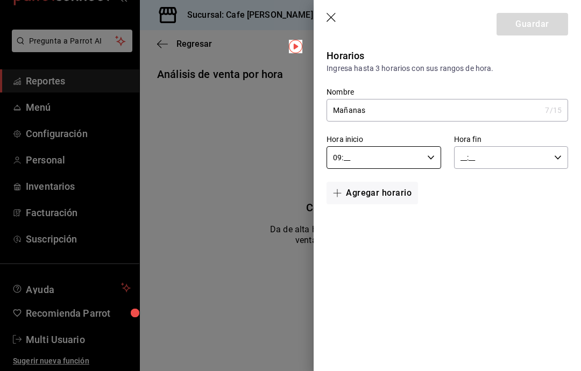
scroll to position [27, 0]
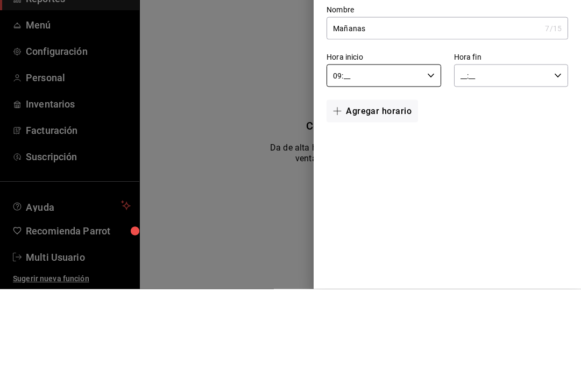
click at [386, 147] on input "09:__" at bounding box center [374, 158] width 96 height 22
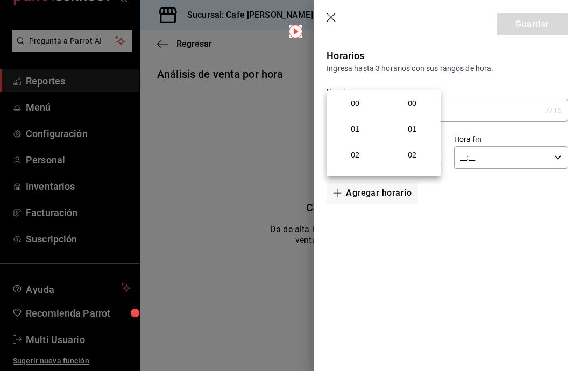
scroll to position [242, 0]
click at [417, 98] on button "00" at bounding box center [412, 104] width 53 height 22
type input "09:00"
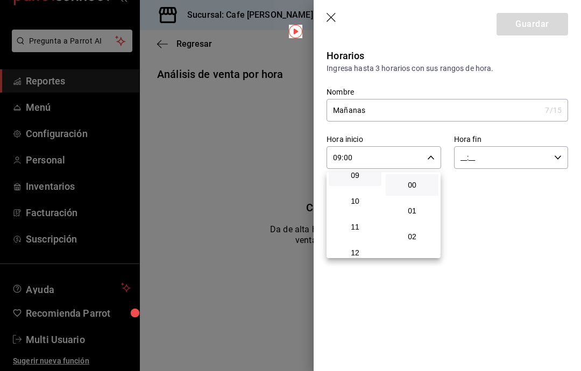
click at [482, 153] on div at bounding box center [290, 185] width 581 height 371
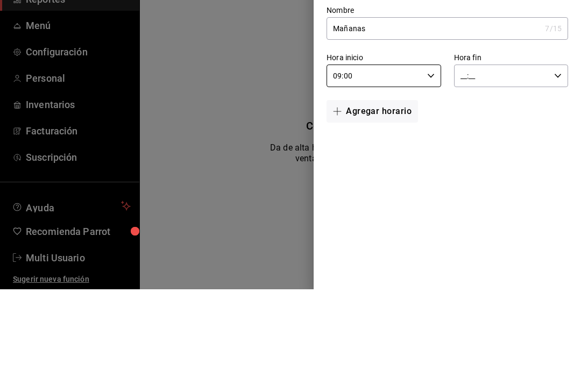
click at [471, 147] on input "__:__" at bounding box center [502, 158] width 96 height 22
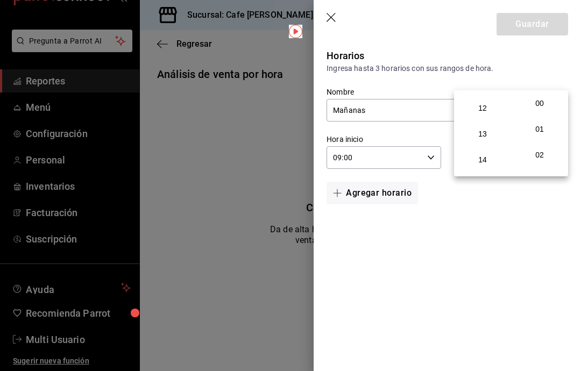
scroll to position [304, 0]
click at [490, 141] on button "13" at bounding box center [482, 135] width 53 height 22
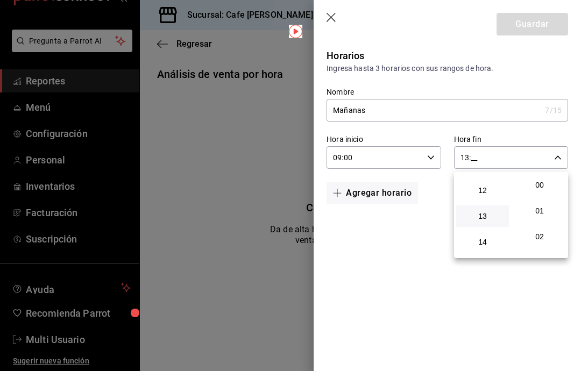
click at [544, 184] on span "00" at bounding box center [540, 185] width 40 height 9
type input "13:00"
click at [537, 15] on div at bounding box center [290, 185] width 581 height 371
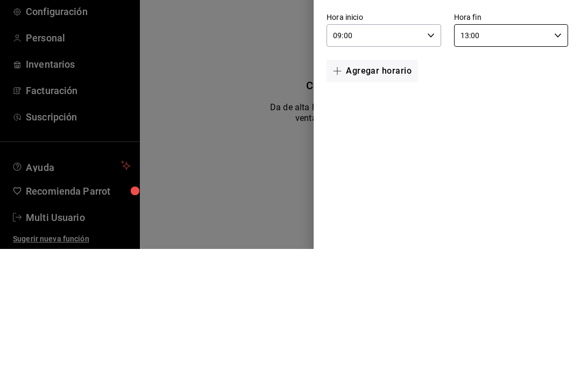
click at [392, 182] on button "Agregar horario" at bounding box center [371, 193] width 91 height 23
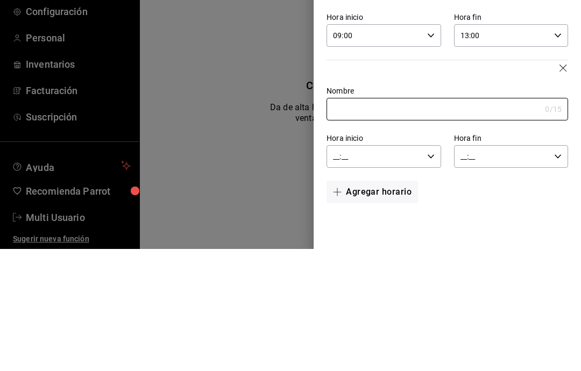
click at [395, 221] on input "Nombre" at bounding box center [433, 232] width 214 height 22
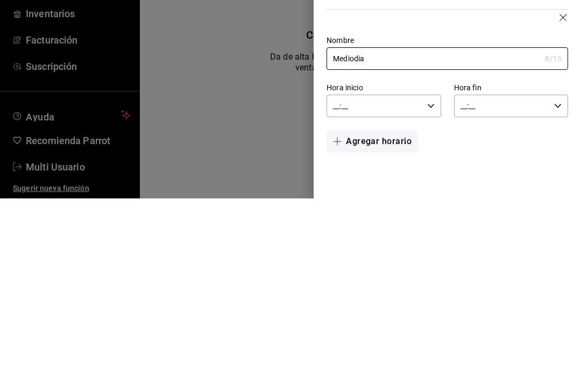
type input "Mediodia"
click at [422, 268] on input "__:__" at bounding box center [374, 279] width 96 height 22
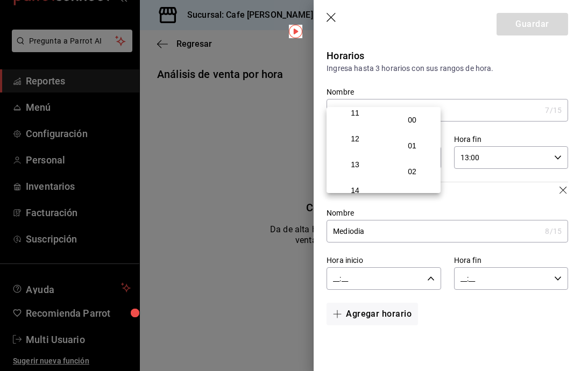
scroll to position [307, 0]
click at [357, 156] on button "13" at bounding box center [355, 149] width 53 height 22
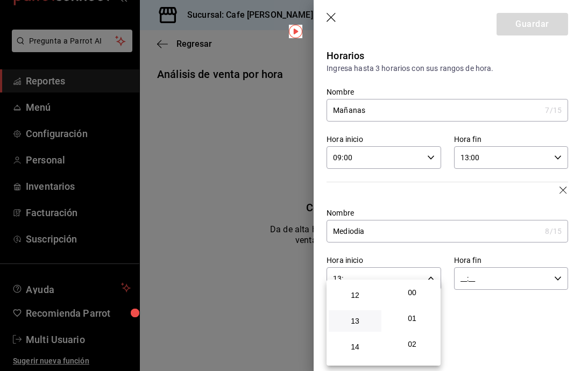
click at [413, 292] on span "00" at bounding box center [412, 292] width 40 height 9
type input "13:00"
click at [487, 275] on div at bounding box center [290, 185] width 581 height 371
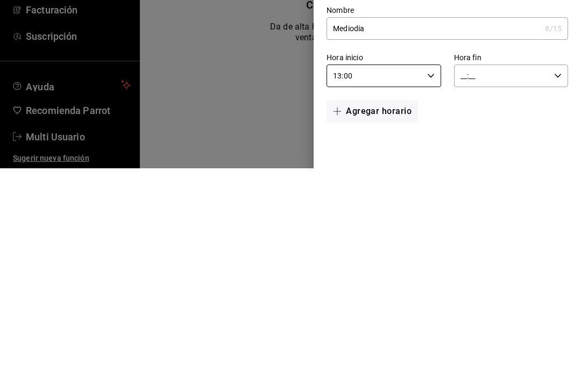
click at [467, 268] on input "__:__" at bounding box center [502, 279] width 96 height 22
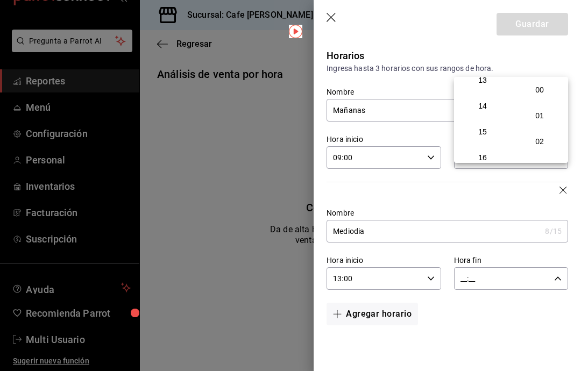
scroll to position [351, 0]
click at [488, 137] on button "15" at bounding box center [482, 127] width 53 height 22
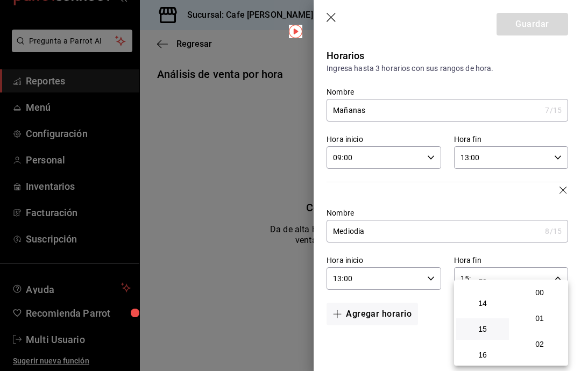
click at [542, 294] on span "00" at bounding box center [540, 292] width 40 height 9
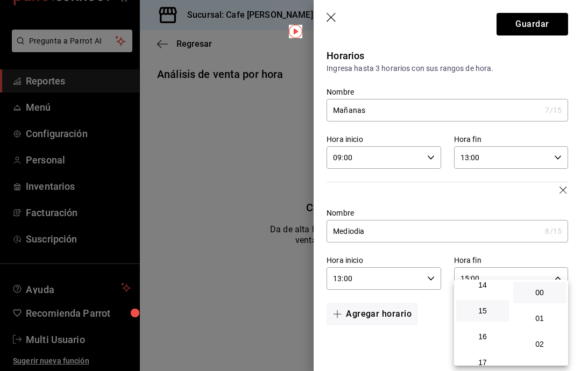
scroll to position [366, 0]
click at [470, 270] on div at bounding box center [290, 185] width 581 height 371
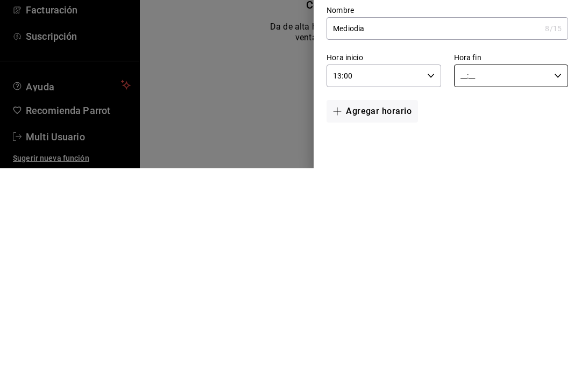
click at [465, 268] on input "__:__" at bounding box center [502, 279] width 96 height 22
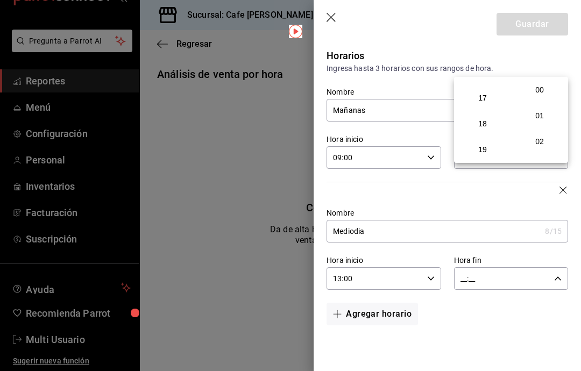
scroll to position [429, 0]
click at [486, 111] on button "17" at bounding box center [482, 100] width 53 height 22
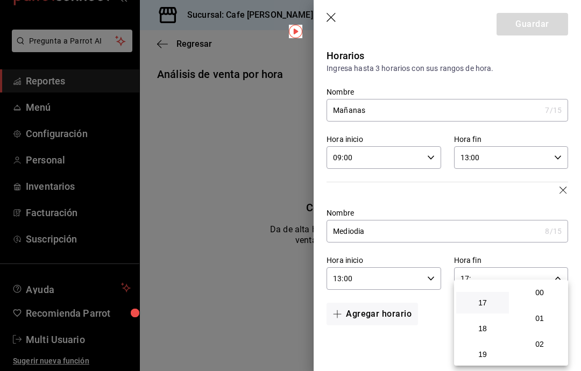
click at [545, 293] on span "00" at bounding box center [540, 292] width 40 height 9
type input "17:00"
click at [361, 314] on div at bounding box center [290, 185] width 581 height 371
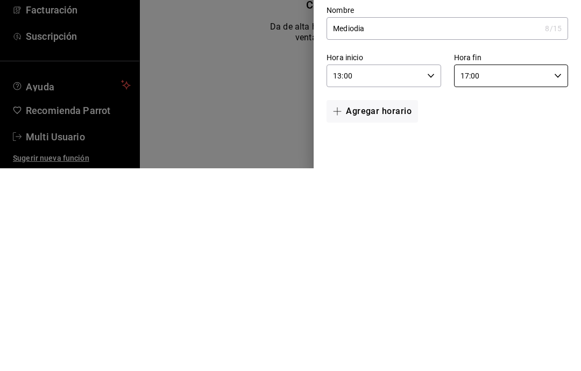
click at [396, 303] on button "Agregar horario" at bounding box center [371, 314] width 91 height 23
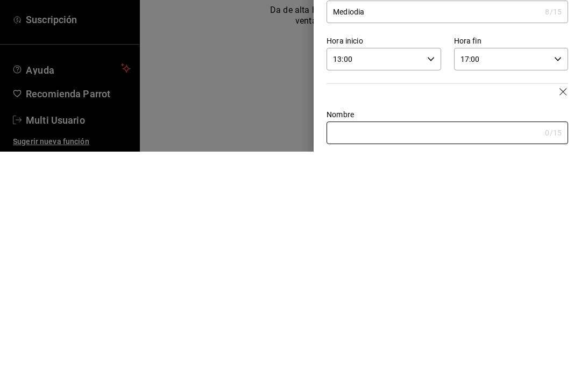
click at [424, 342] on input "Nombre" at bounding box center [433, 353] width 214 height 22
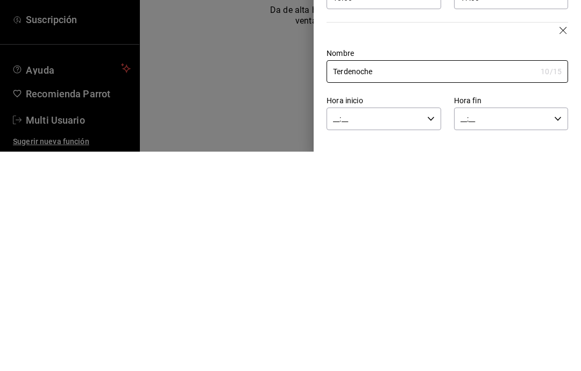
scroll to position [61, 0]
type input "Terdenoche"
click at [337, 328] on input "__:__" at bounding box center [374, 339] width 96 height 22
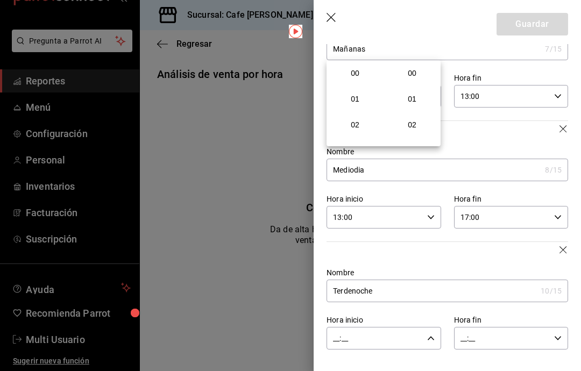
click at [344, 333] on div at bounding box center [290, 185] width 581 height 371
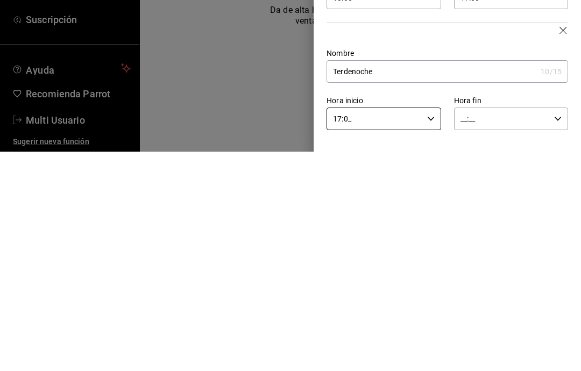
type input "17:00"
click at [468, 328] on input "__:__" at bounding box center [502, 339] width 96 height 22
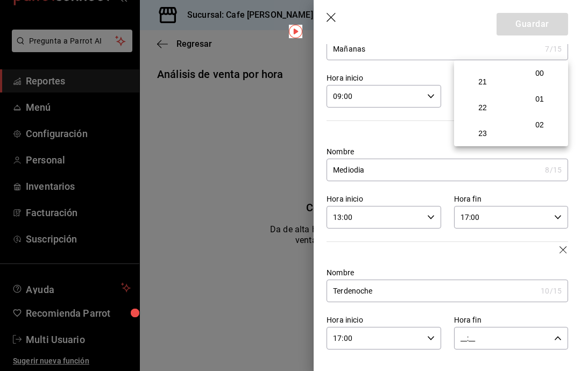
scroll to position [541, 0]
click at [490, 112] on span "22" at bounding box center [483, 107] width 40 height 9
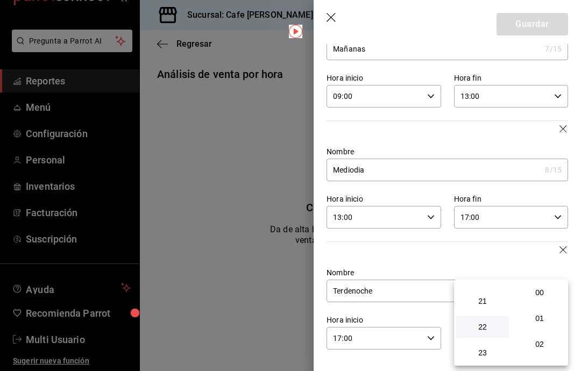
click at [545, 296] on span "00" at bounding box center [540, 292] width 40 height 9
type input "22:00"
click at [533, 23] on div at bounding box center [290, 185] width 581 height 371
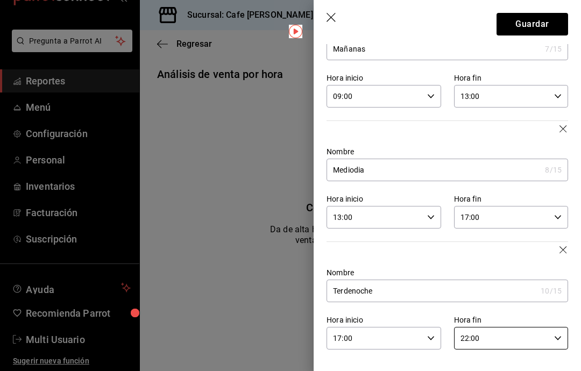
scroll to position [61, 0]
click at [539, 24] on button "Guardar" at bounding box center [532, 24] width 72 height 23
click at [338, 294] on input "Terdenoche" at bounding box center [431, 291] width 210 height 22
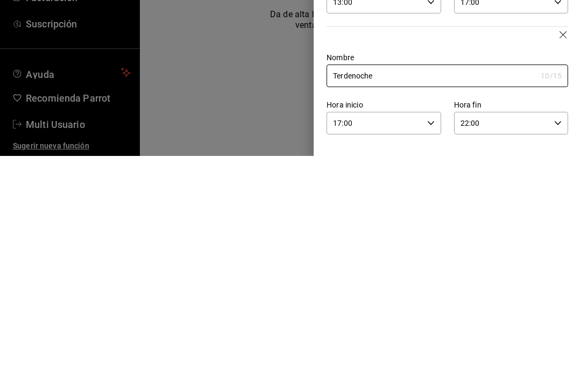
click at [346, 280] on input "Terdenoche" at bounding box center [431, 291] width 210 height 22
type input "T"
type input "Noches"
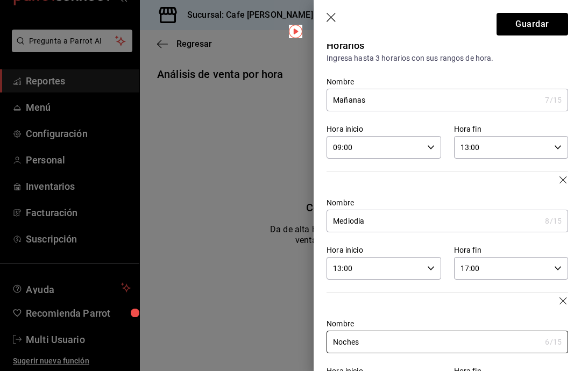
scroll to position [0, 0]
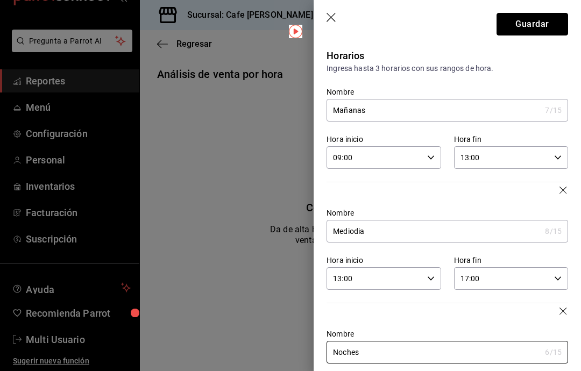
click at [533, 20] on button "Guardar" at bounding box center [532, 24] width 72 height 23
click at [399, 109] on input "Mañanas" at bounding box center [433, 111] width 214 height 22
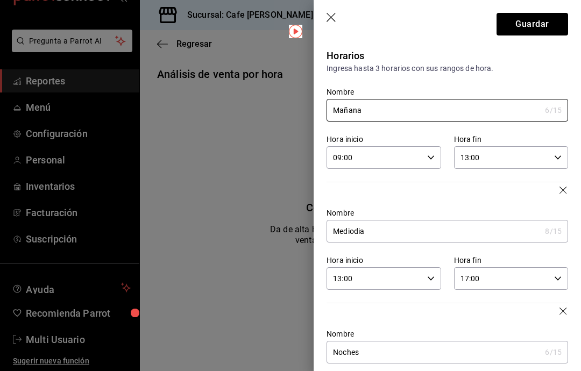
type input "Mañana"
click at [503, 152] on input "13:00" at bounding box center [502, 158] width 96 height 22
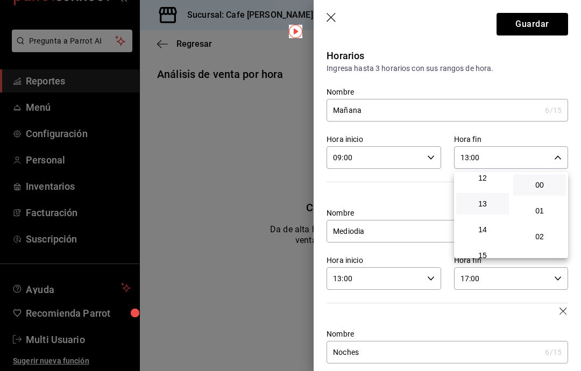
scroll to position [315, 0]
click at [483, 184] on span "12" at bounding box center [483, 179] width 40 height 9
click at [543, 245] on span "59" at bounding box center [540, 245] width 40 height 9
type input "12:59"
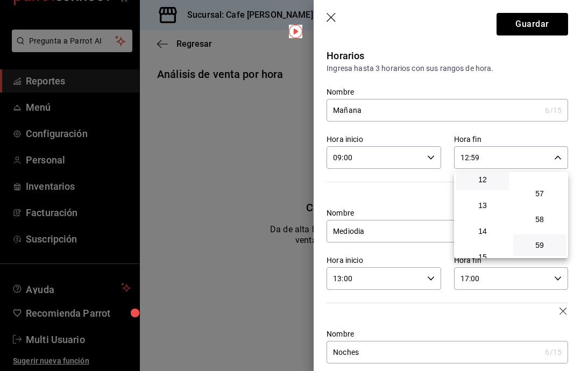
click at [473, 279] on div at bounding box center [290, 185] width 581 height 371
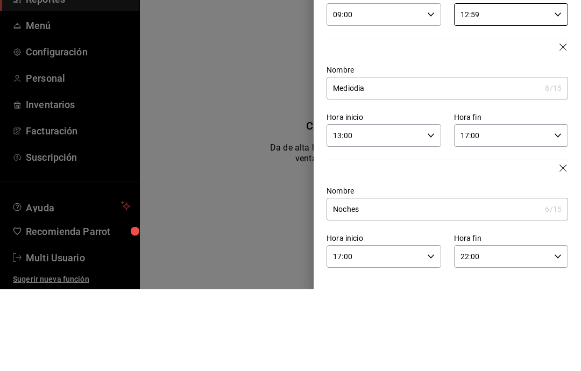
scroll to position [61, 0]
click at [467, 207] on input "17:00" at bounding box center [502, 218] width 96 height 22
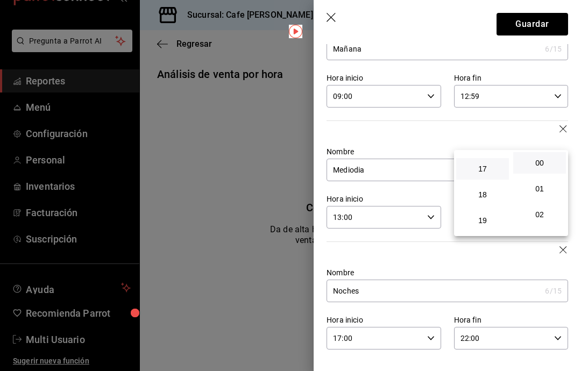
scroll to position [428, 0]
click at [486, 152] on span "16" at bounding box center [483, 148] width 40 height 9
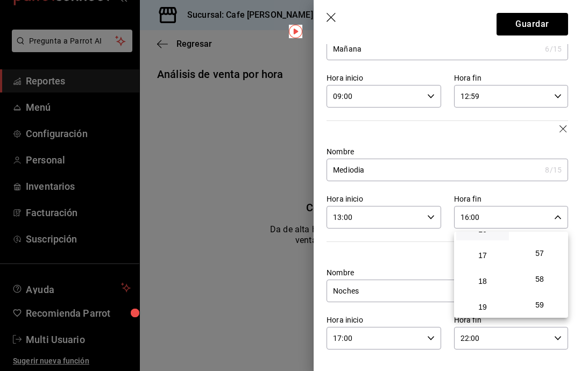
scroll to position [1528, 0]
click at [543, 307] on span "59" at bounding box center [540, 305] width 40 height 9
type input "16:59"
click at [539, 25] on div at bounding box center [290, 185] width 581 height 371
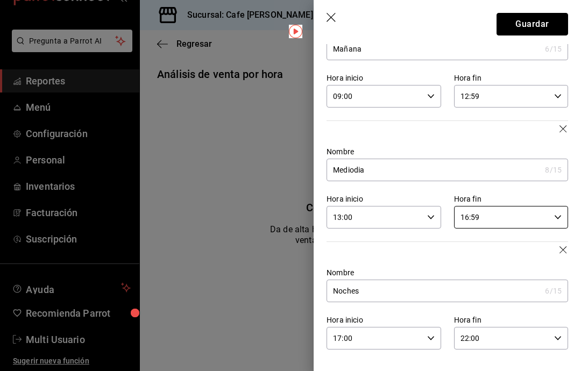
click at [535, 24] on button "Guardar" at bounding box center [532, 24] width 72 height 23
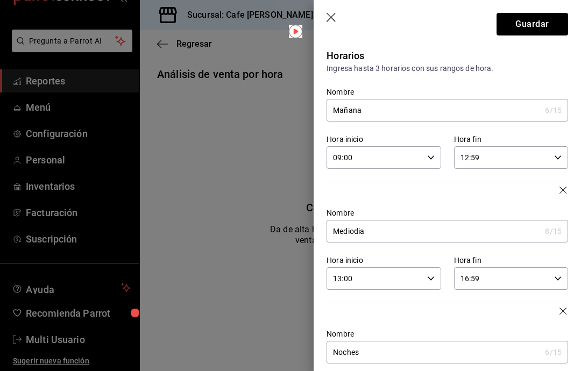
scroll to position [0, 0]
click at [532, 18] on button "Guardar" at bounding box center [532, 24] width 72 height 23
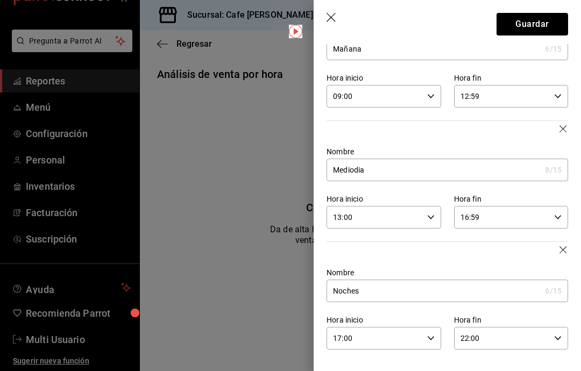
scroll to position [61, 0]
click at [526, 24] on button "Guardar" at bounding box center [532, 24] width 72 height 23
click at [567, 252] on icon "button" at bounding box center [563, 250] width 9 height 9
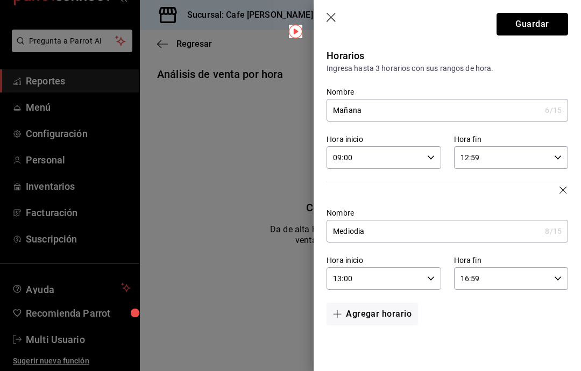
click at [536, 22] on button "Guardar" at bounding box center [532, 24] width 72 height 23
click at [573, 189] on div "Horarios Ingresa hasta 3 horarios con sus rangos de hora. Nombre Mañana 6 /15 N…" at bounding box center [447, 195] width 267 height 303
click at [564, 183] on div at bounding box center [441, 182] width 254 height 26
click at [564, 189] on icon "button" at bounding box center [562, 190] width 7 height 7
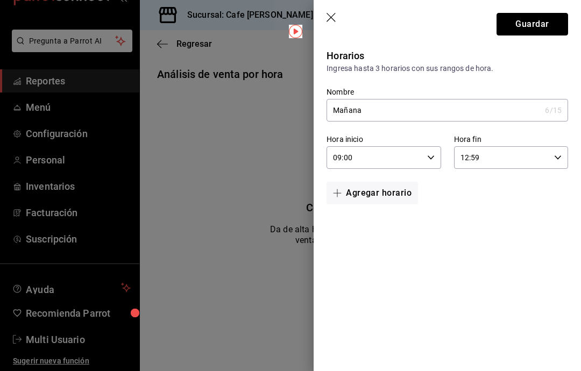
click at [537, 22] on button "Guardar" at bounding box center [532, 24] width 72 height 23
click at [332, 23] on icon "button" at bounding box center [331, 18] width 11 height 11
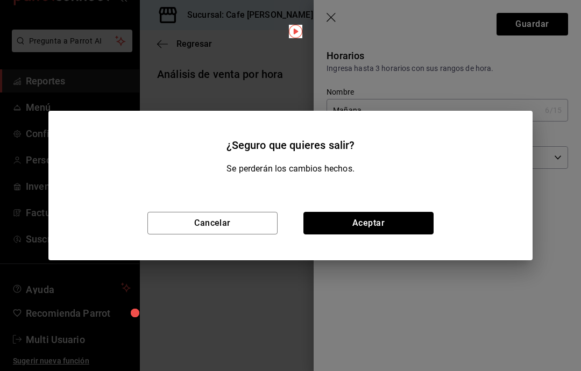
click at [350, 223] on button "Aceptar" at bounding box center [368, 223] width 130 height 23
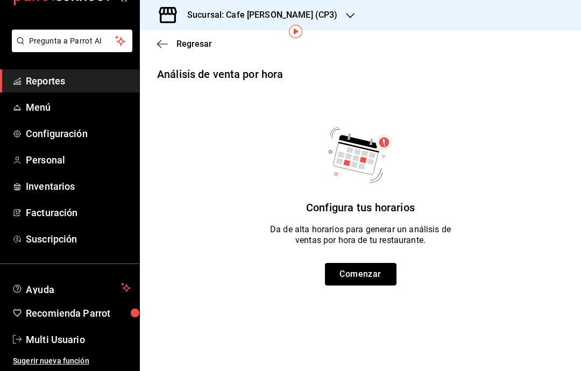
click at [349, 263] on button "Comenzar" at bounding box center [361, 274] width 72 height 23
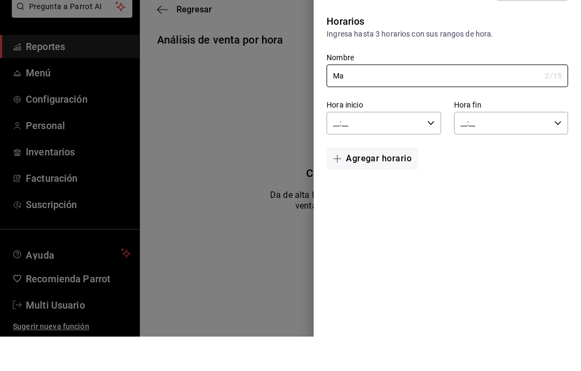
type input "M"
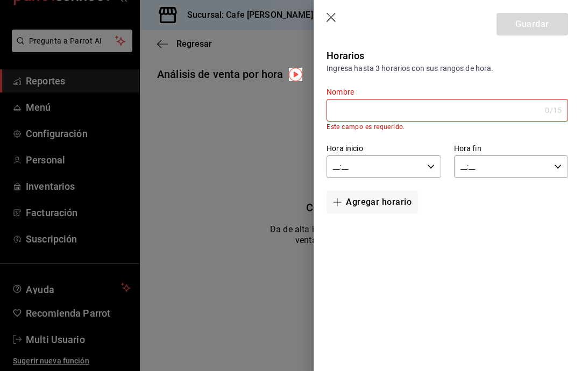
click at [337, 23] on icon "button" at bounding box center [331, 18] width 11 height 11
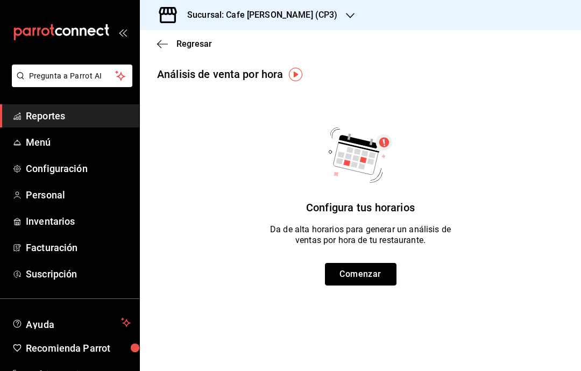
scroll to position [43, 0]
click at [288, 14] on h3 "Sucursal: Cafe [PERSON_NAME] (CP3)" at bounding box center [258, 15] width 159 height 13
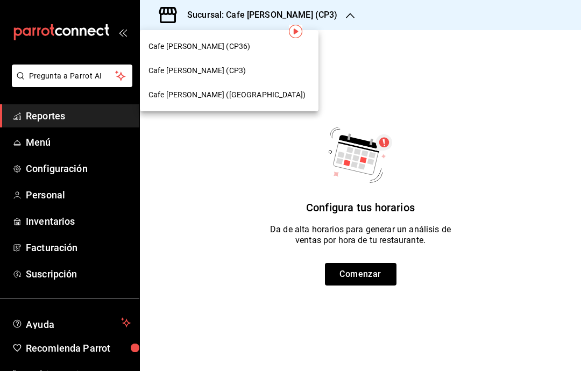
scroll to position [0, 0]
click at [252, 77] on div "Cafe [PERSON_NAME] (CP3)" at bounding box center [229, 71] width 179 height 24
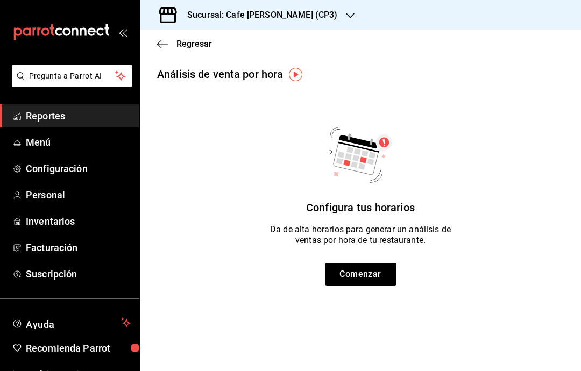
click at [166, 44] on icon "button" at bounding box center [162, 44] width 11 height 1
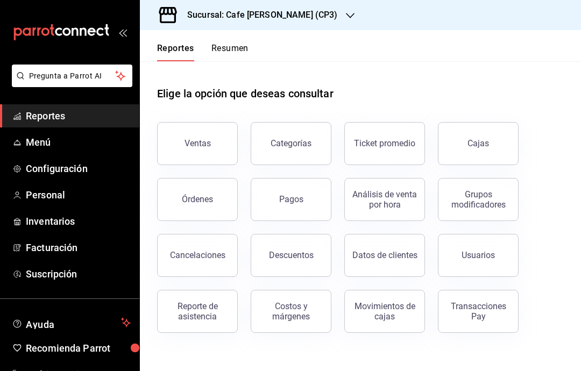
click at [309, 206] on button "Pagos" at bounding box center [291, 199] width 81 height 43
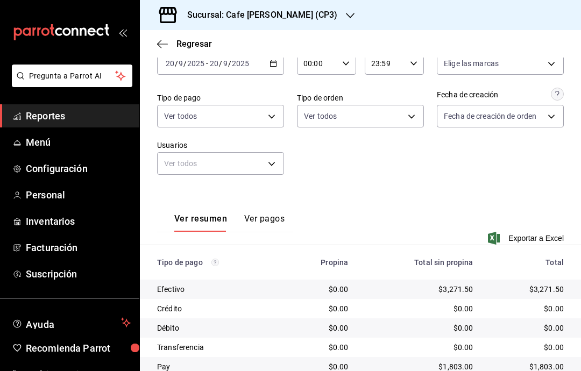
scroll to position [63, 0]
click at [346, 11] on icon "button" at bounding box center [350, 15] width 9 height 9
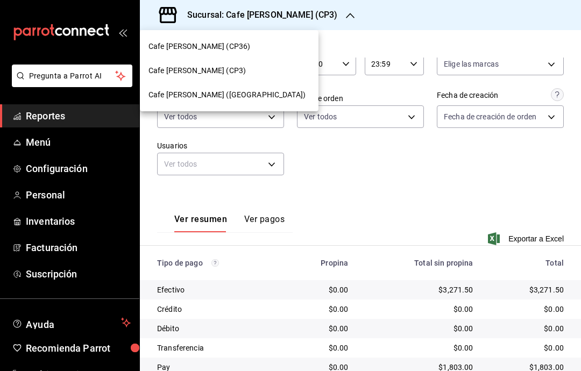
click at [255, 100] on div "Cafe [PERSON_NAME] ([GEOGRAPHIC_DATA])" at bounding box center [228, 94] width 161 height 11
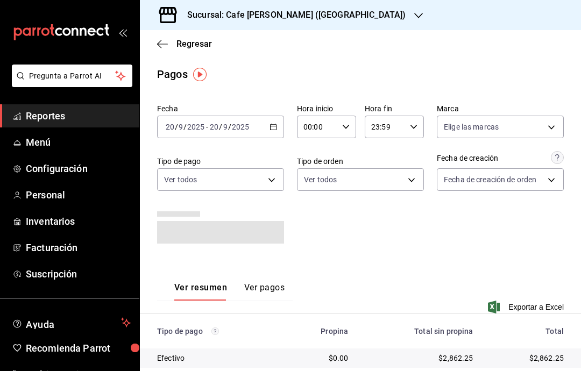
scroll to position [0, 0]
click at [165, 44] on icon "button" at bounding box center [162, 44] width 11 height 1
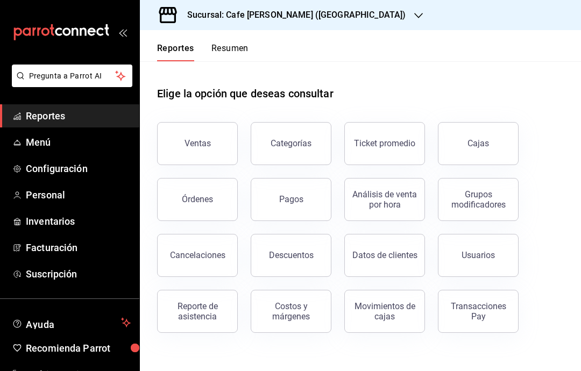
click at [212, 145] on button "Ventas" at bounding box center [197, 143] width 81 height 43
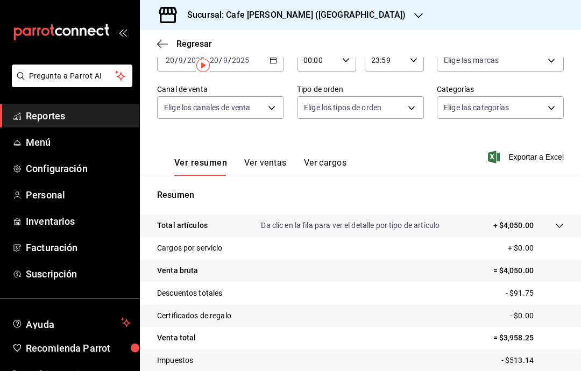
scroll to position [86, 0]
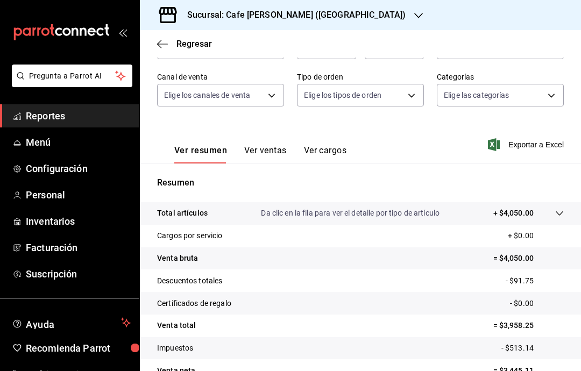
click at [275, 155] on button "Ver ventas" at bounding box center [265, 154] width 42 height 18
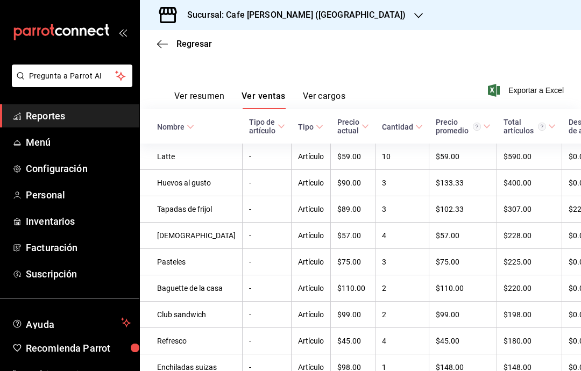
click at [188, 131] on span at bounding box center [191, 127] width 8 height 8
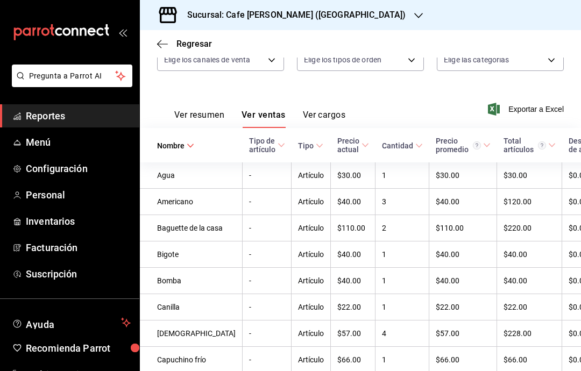
scroll to position [120, 0]
